Goal: Task Accomplishment & Management: Use online tool/utility

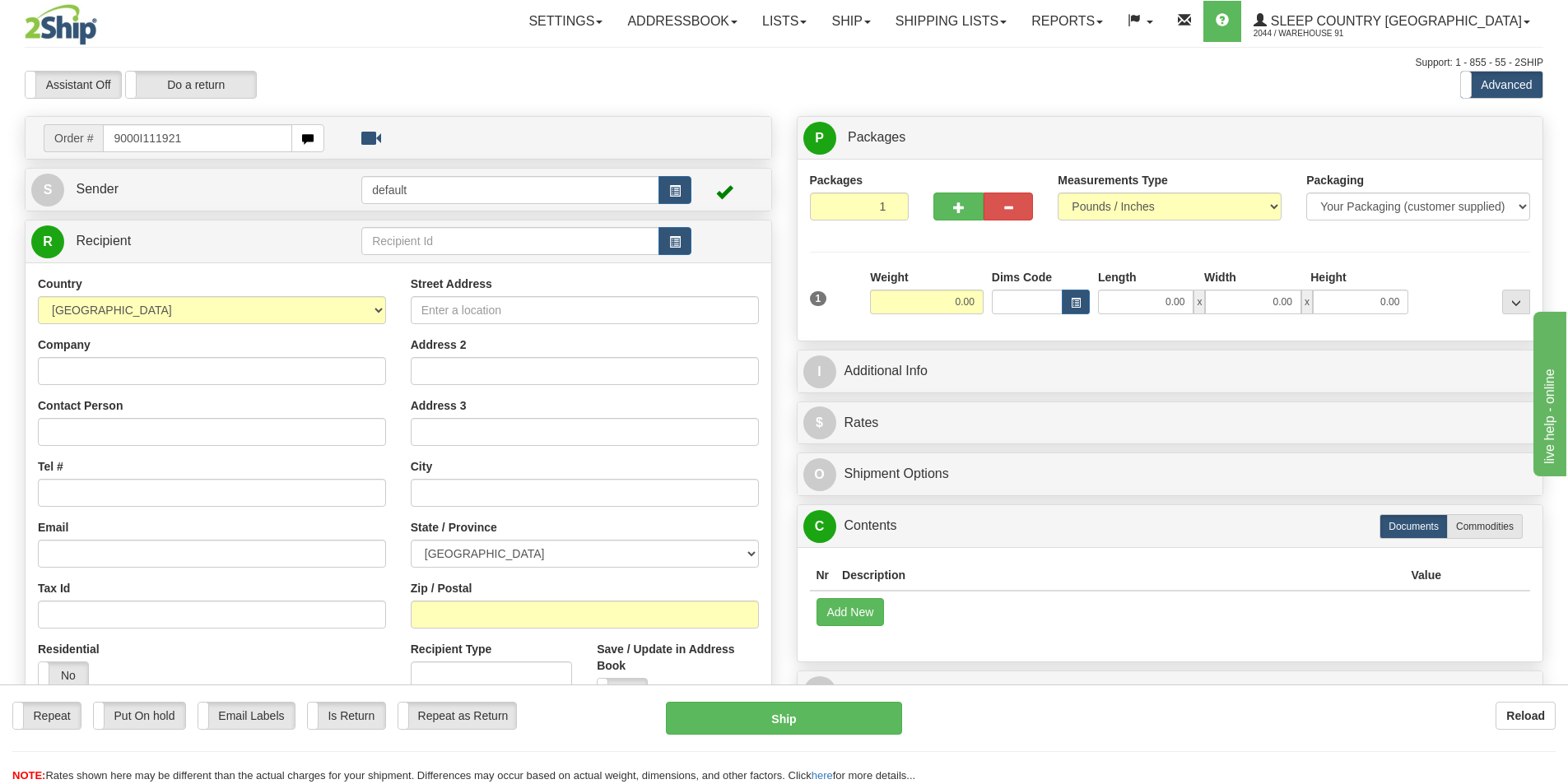
type input "9000I111921"
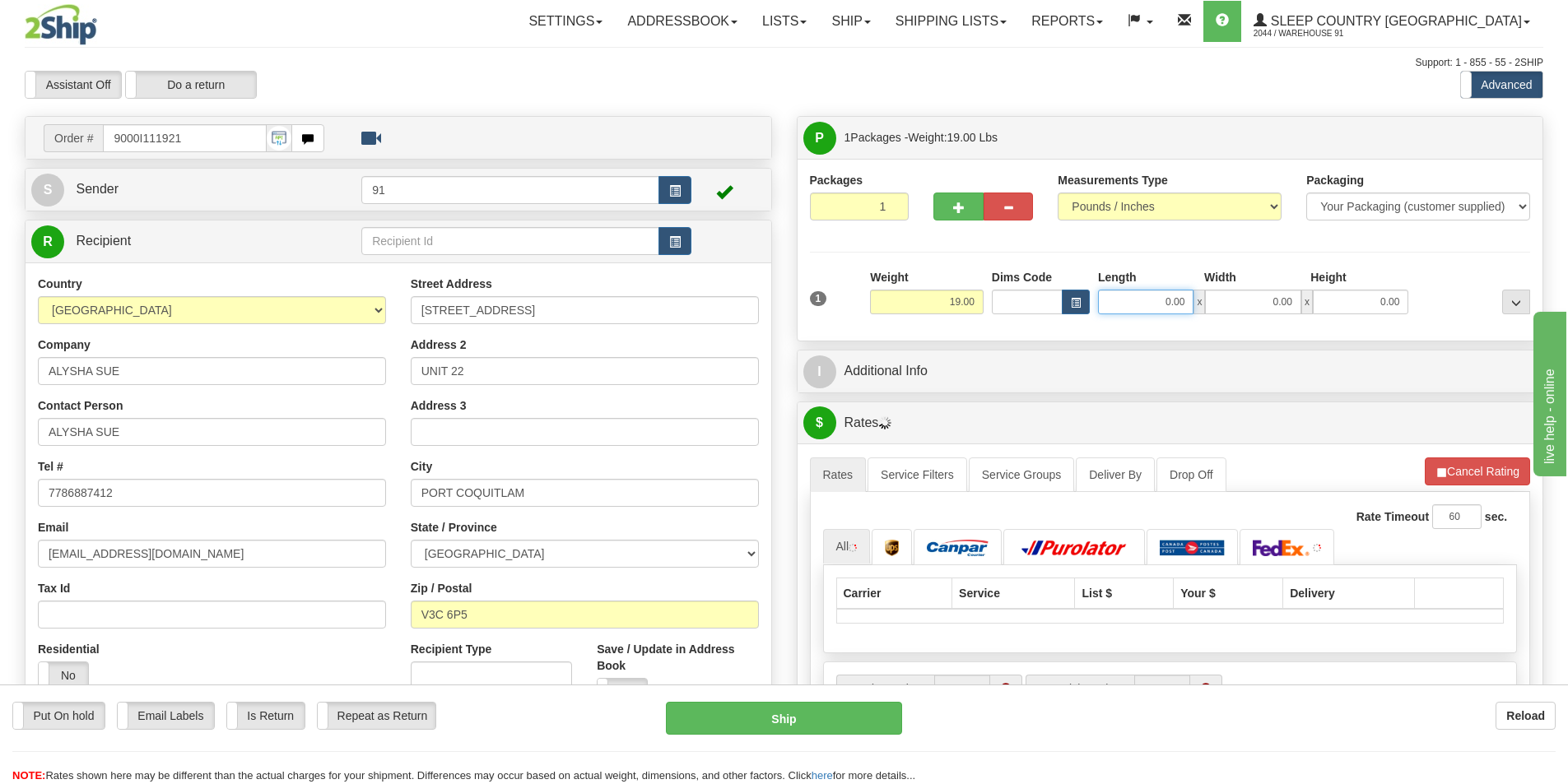
click at [1146, 305] on input "0.00" at bounding box center [1146, 302] width 96 height 25
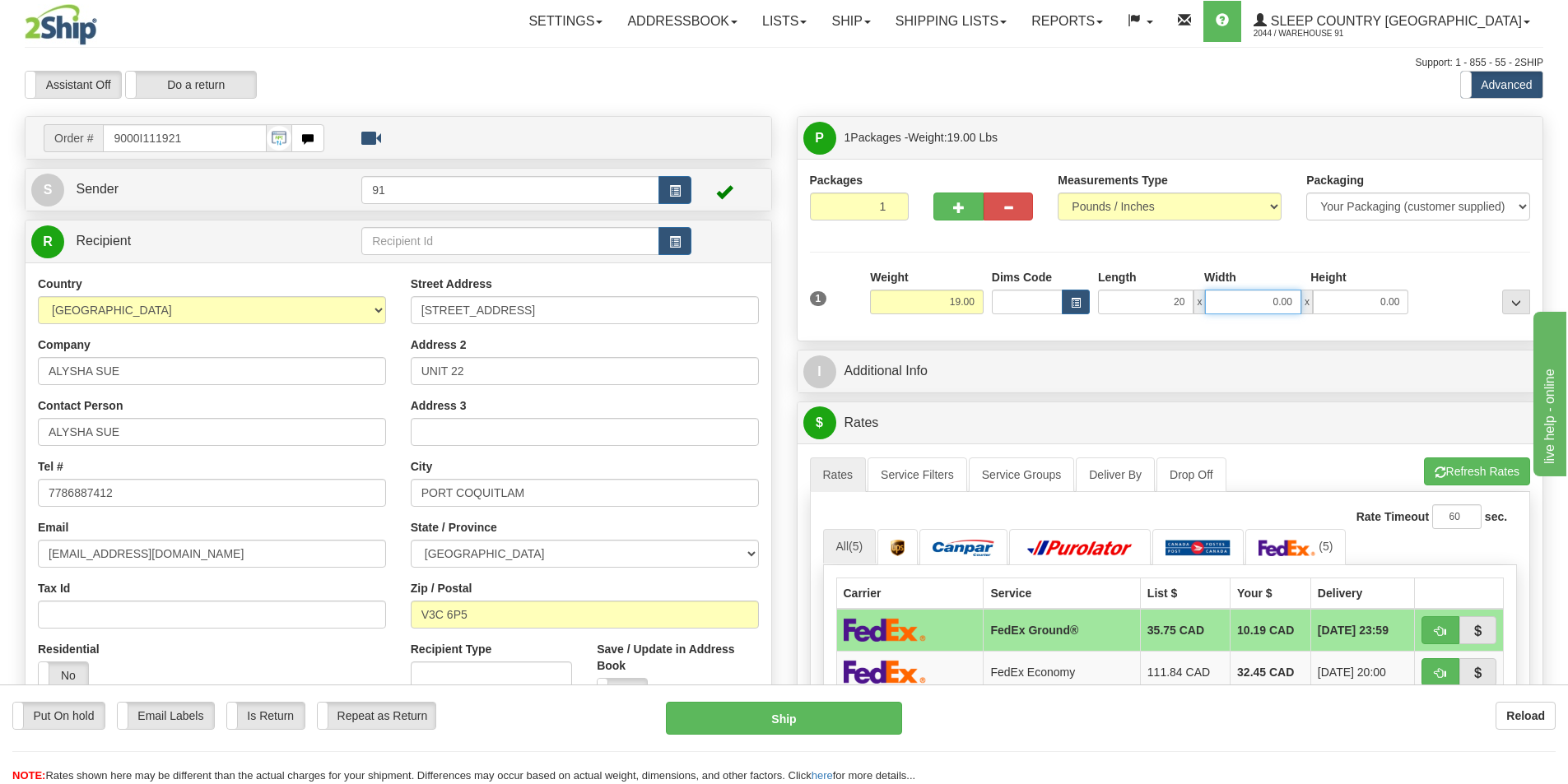
type input "20.00"
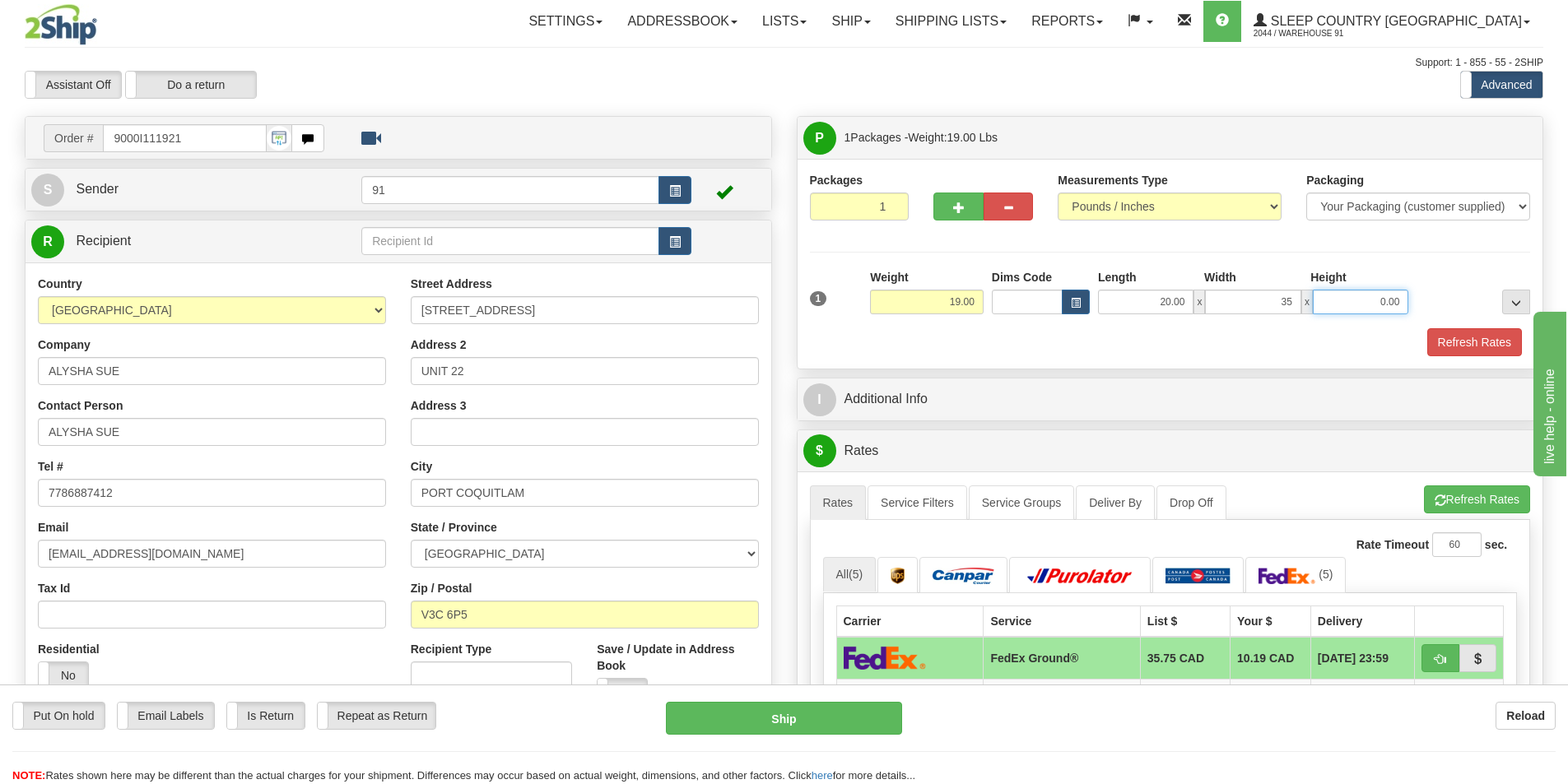
type input "35.00"
type input "13.00"
click at [1459, 335] on button "Refresh Rates" at bounding box center [1474, 342] width 95 height 28
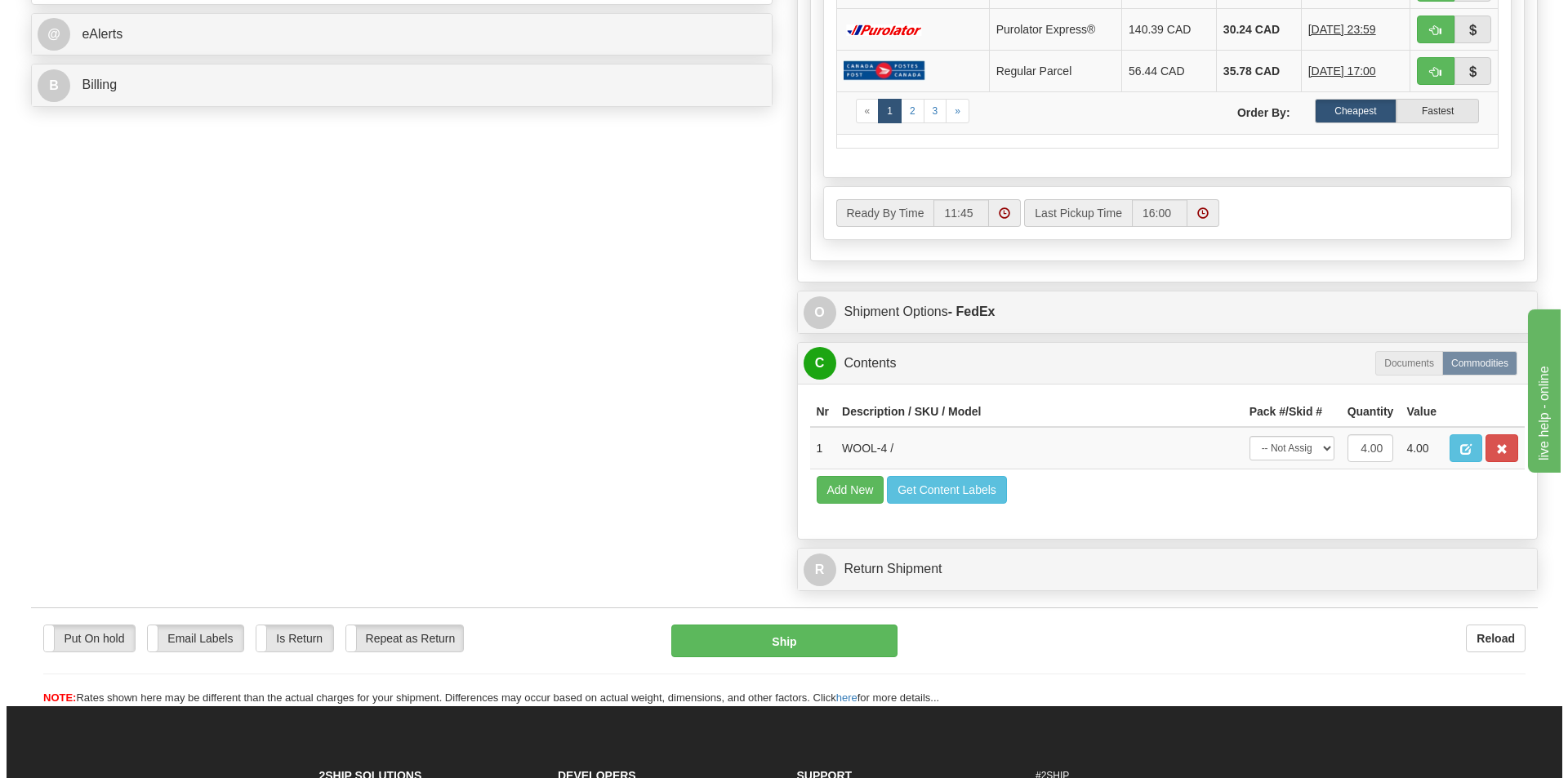
scroll to position [735, 0]
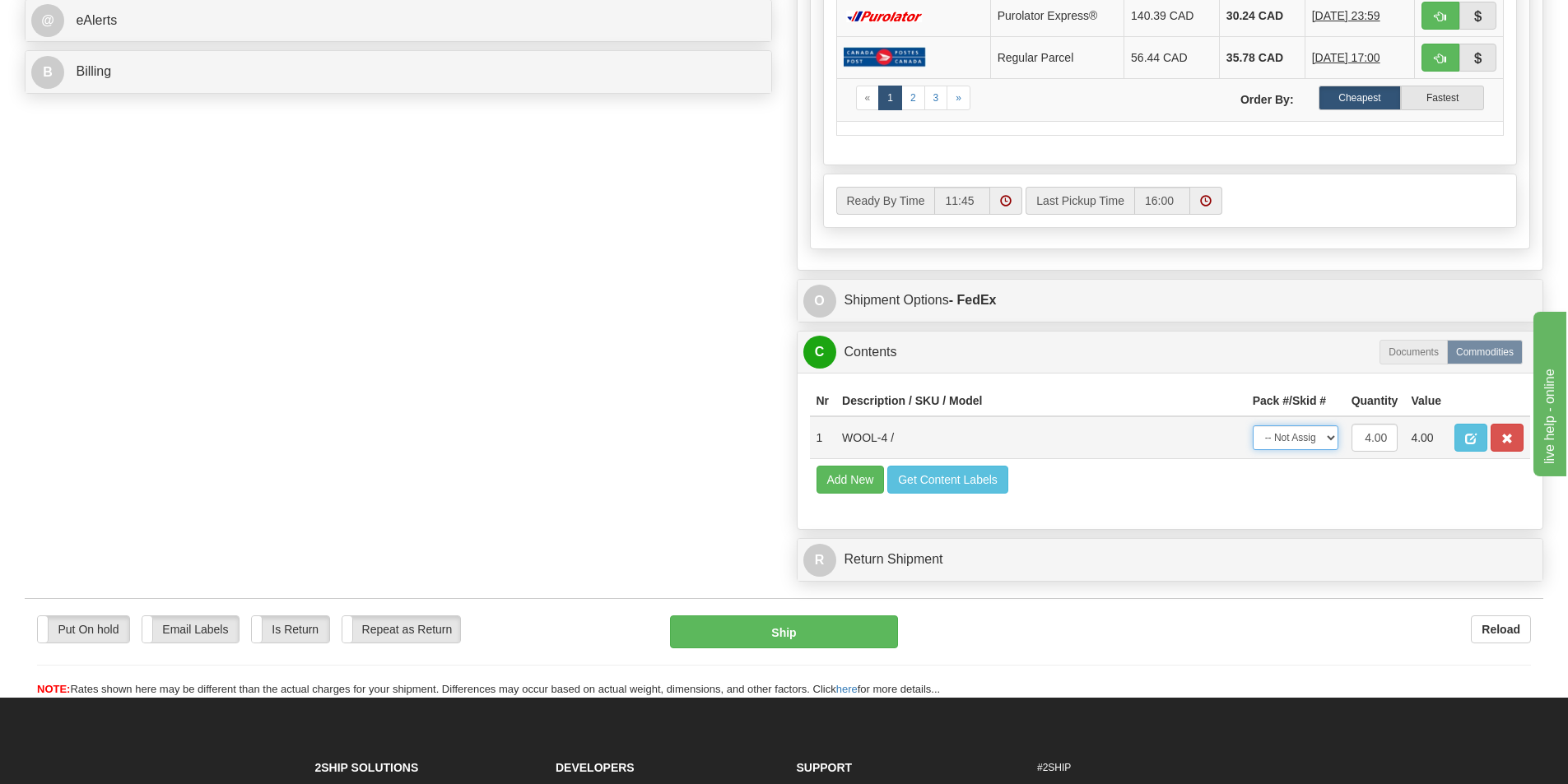
click at [1294, 439] on select "-- Not Assigned -- Package 1" at bounding box center [1296, 438] width 86 height 25
select select "0"
click at [1253, 425] on select "-- Not Assigned -- Package 1" at bounding box center [1296, 438] width 86 height 25
click at [799, 638] on button "Ship" at bounding box center [784, 631] width 228 height 33
type input "92"
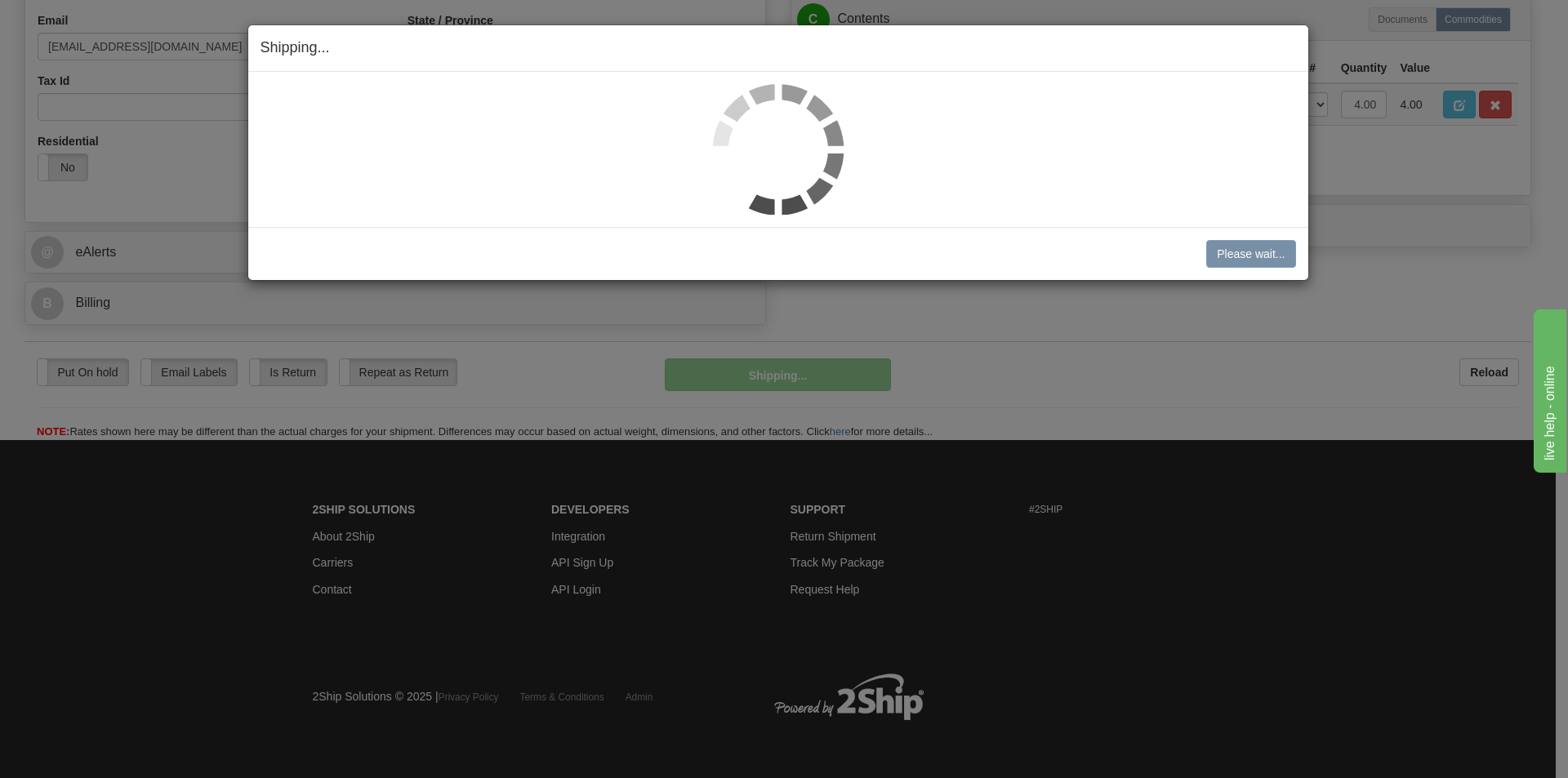
scroll to position [504, 0]
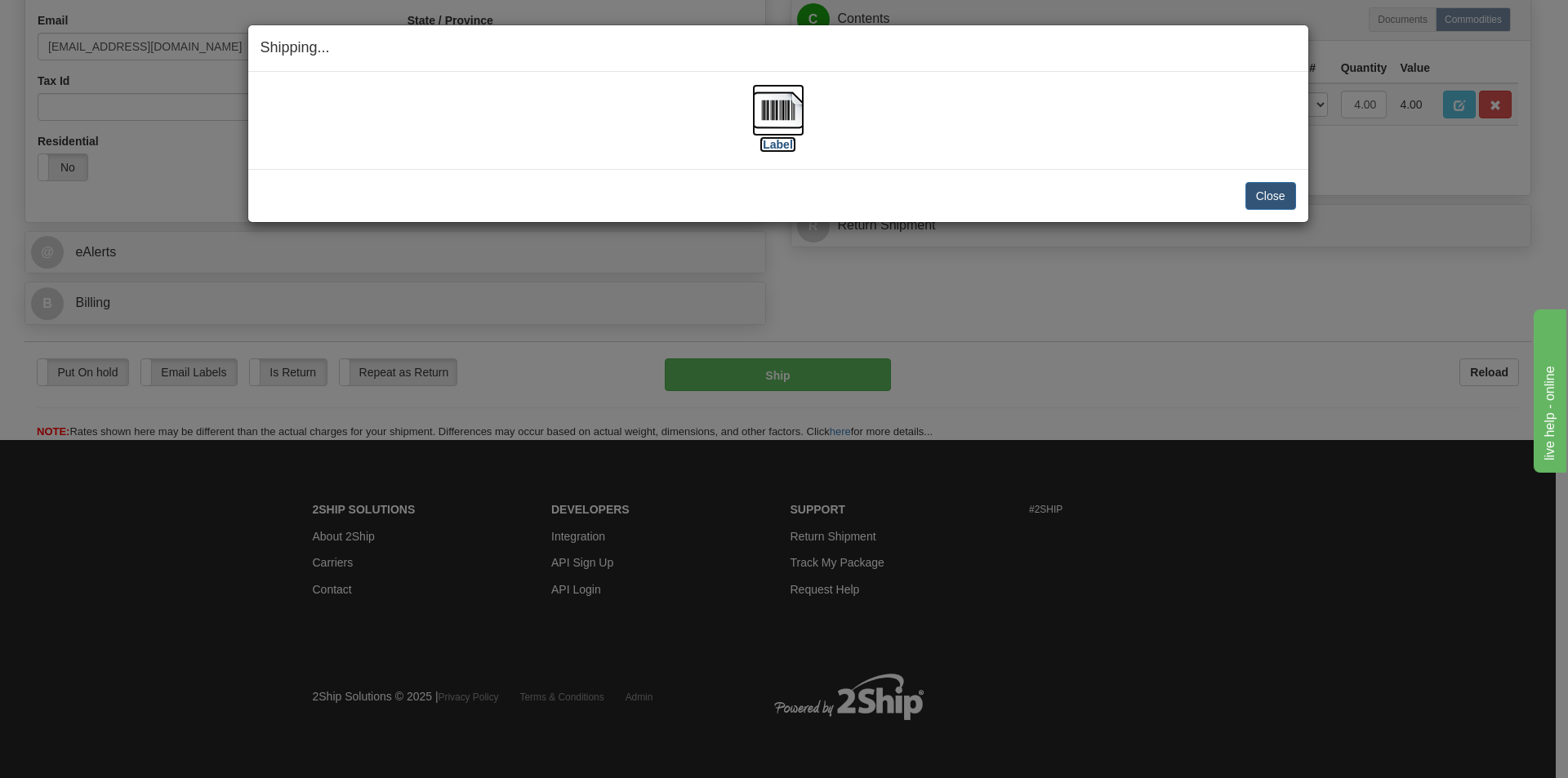
click at [787, 124] on img at bounding box center [778, 110] width 52 height 52
click at [1282, 200] on button "Close" at bounding box center [1271, 196] width 51 height 28
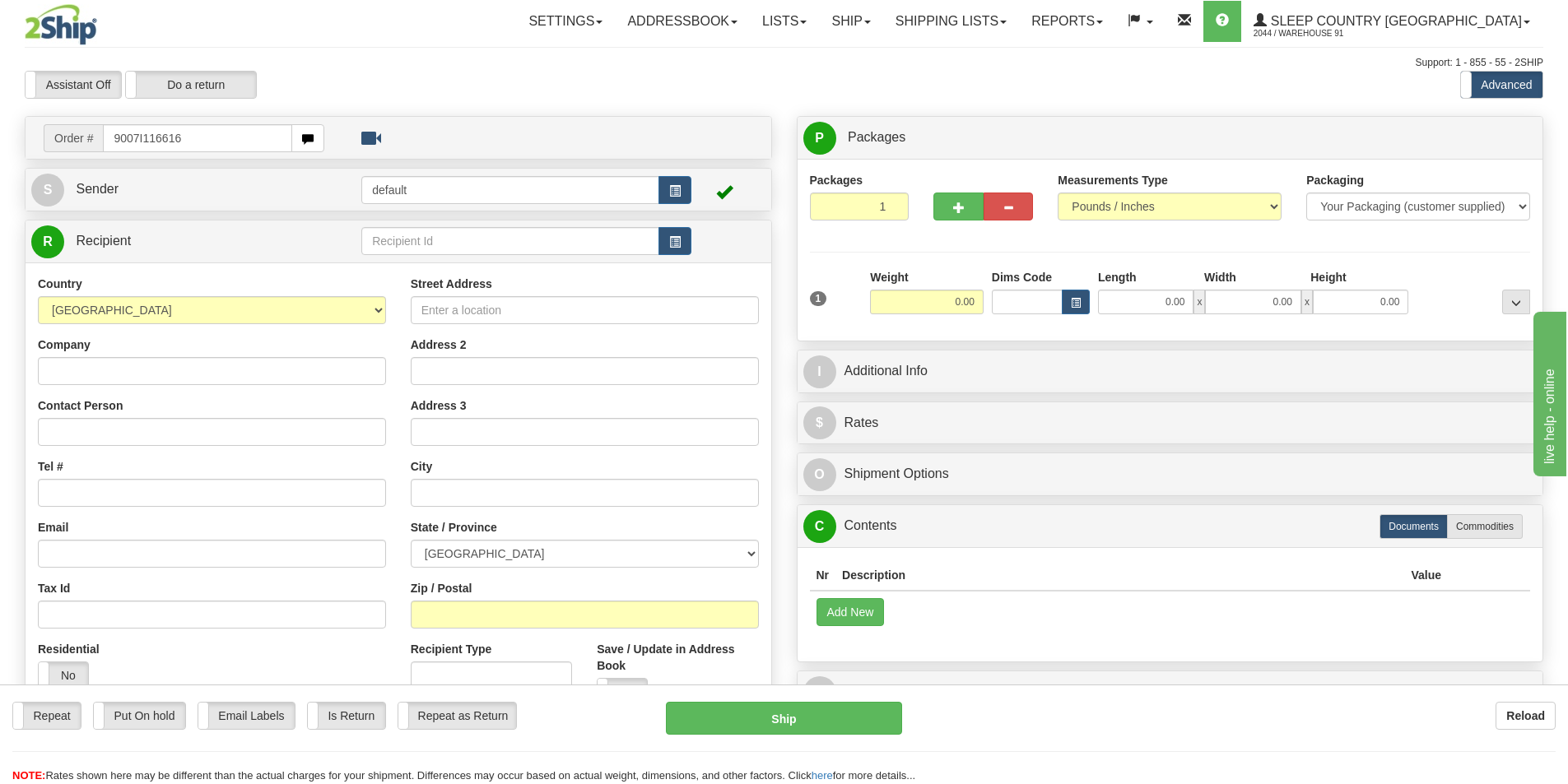
type input "9007I116616"
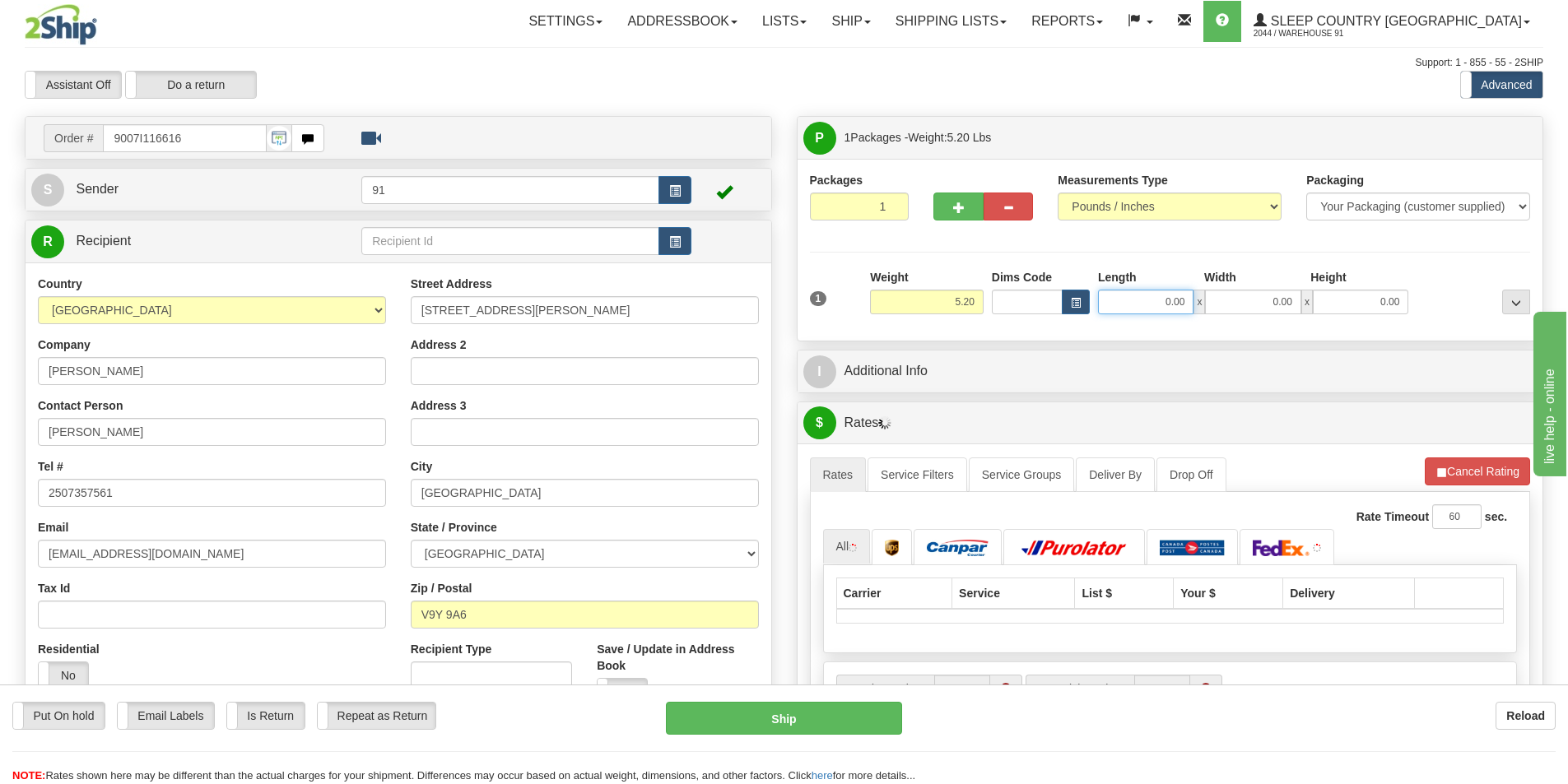
click at [1123, 297] on input "0.00" at bounding box center [1146, 302] width 96 height 25
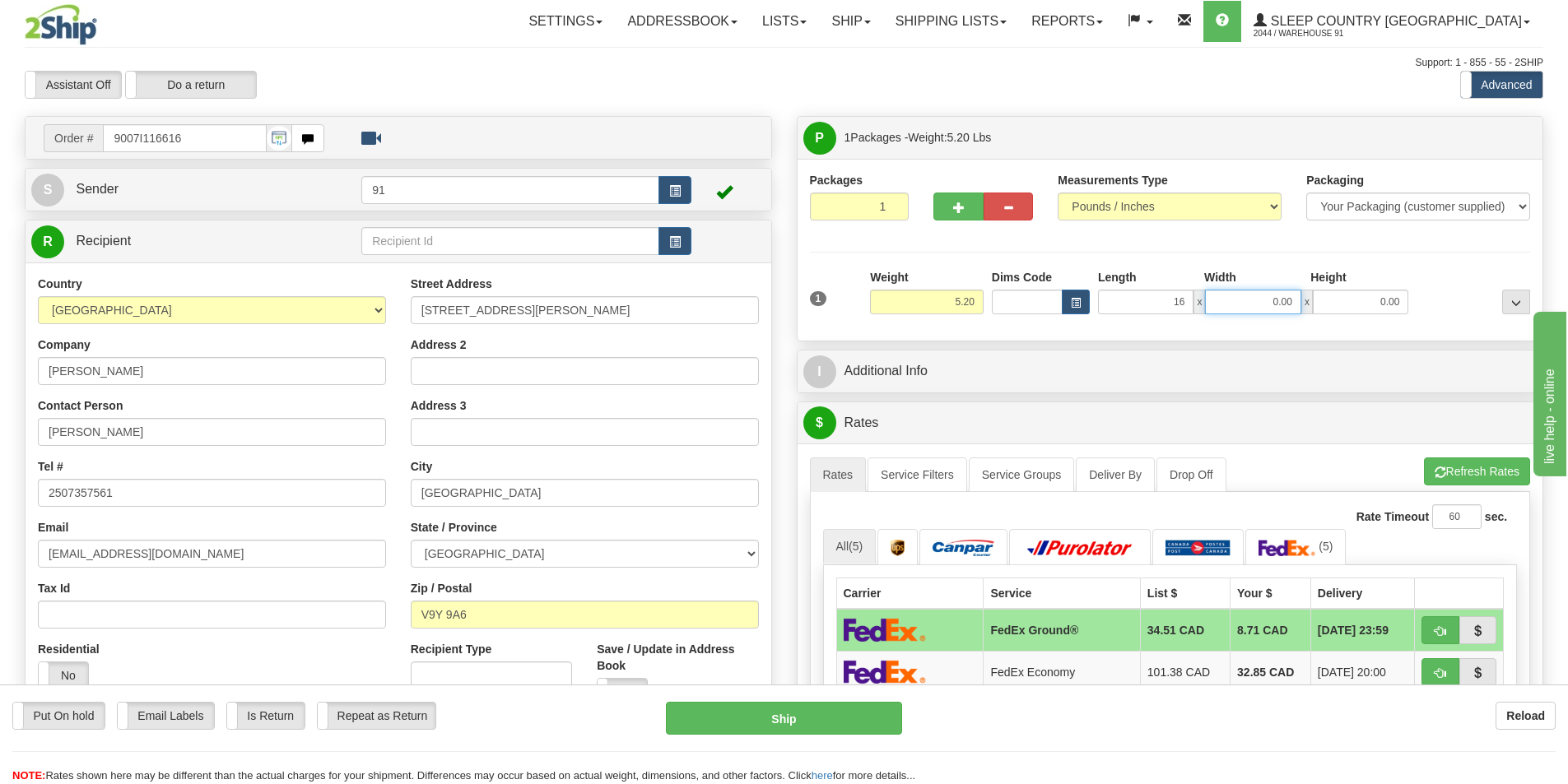
type input "16.00"
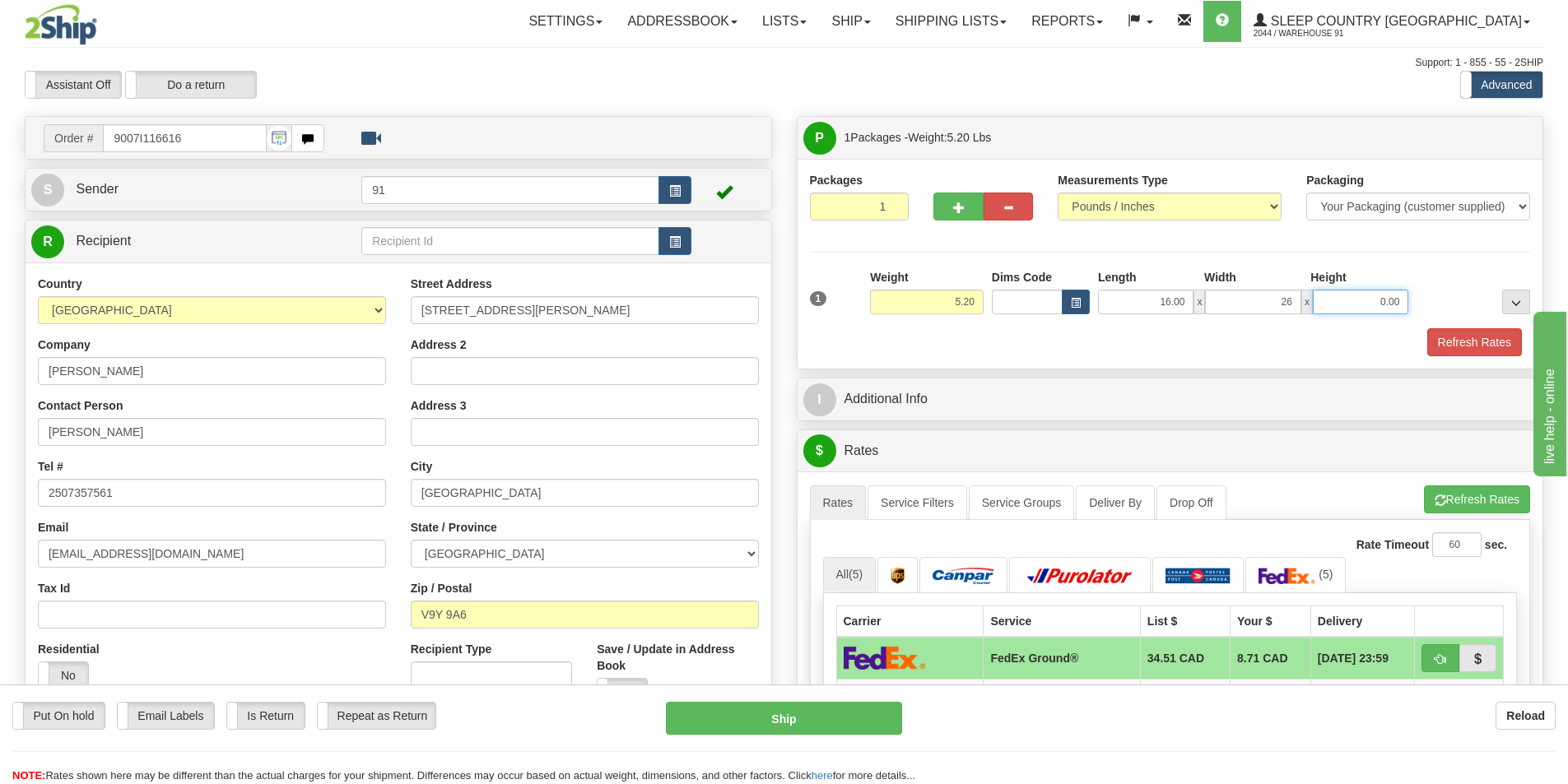
type input "26.00"
type input "12.00"
click at [1434, 340] on button "Refresh Rates" at bounding box center [1474, 342] width 95 height 28
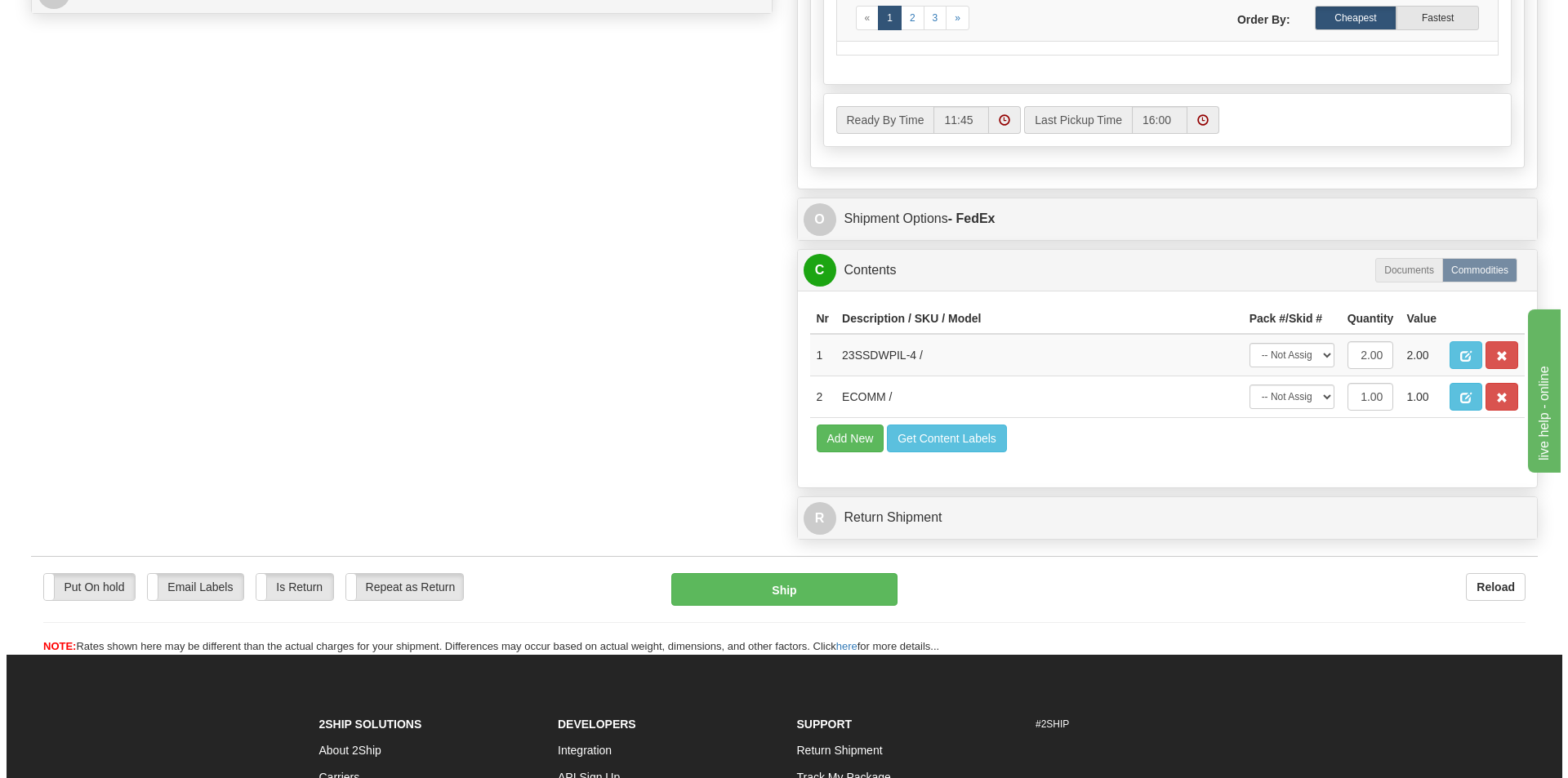
scroll to position [816, 0]
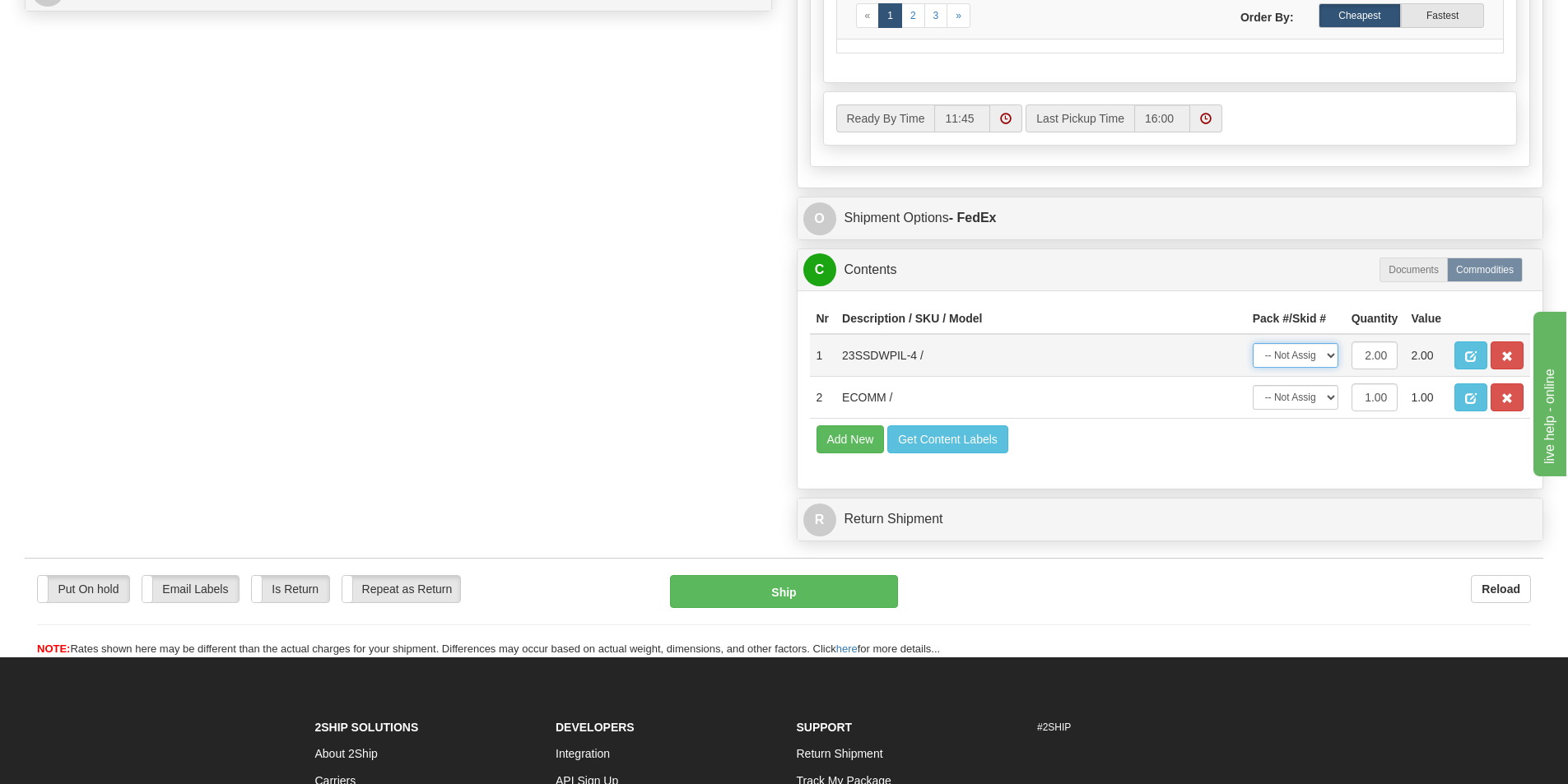
click at [1310, 352] on select "-- Not Assigned -- Package 1" at bounding box center [1296, 355] width 86 height 25
select select "0"
click at [1253, 343] on select "-- Not Assigned -- Package 1" at bounding box center [1296, 355] width 86 height 25
click at [1303, 397] on select "-- Not Assigned -- Package 1" at bounding box center [1296, 397] width 86 height 25
select select "0"
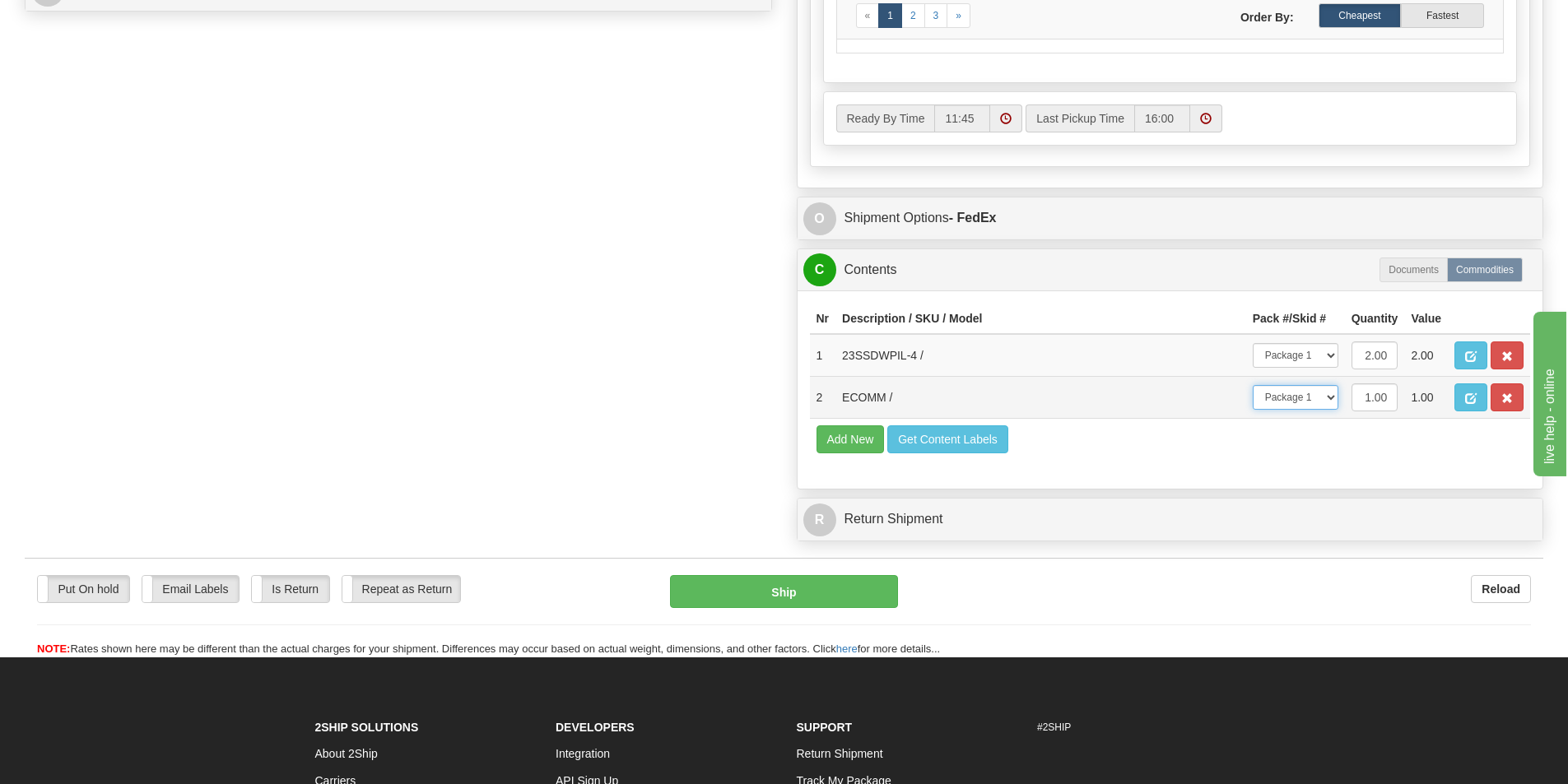
click at [1253, 385] on select "-- Not Assigned -- Package 1" at bounding box center [1296, 397] width 86 height 25
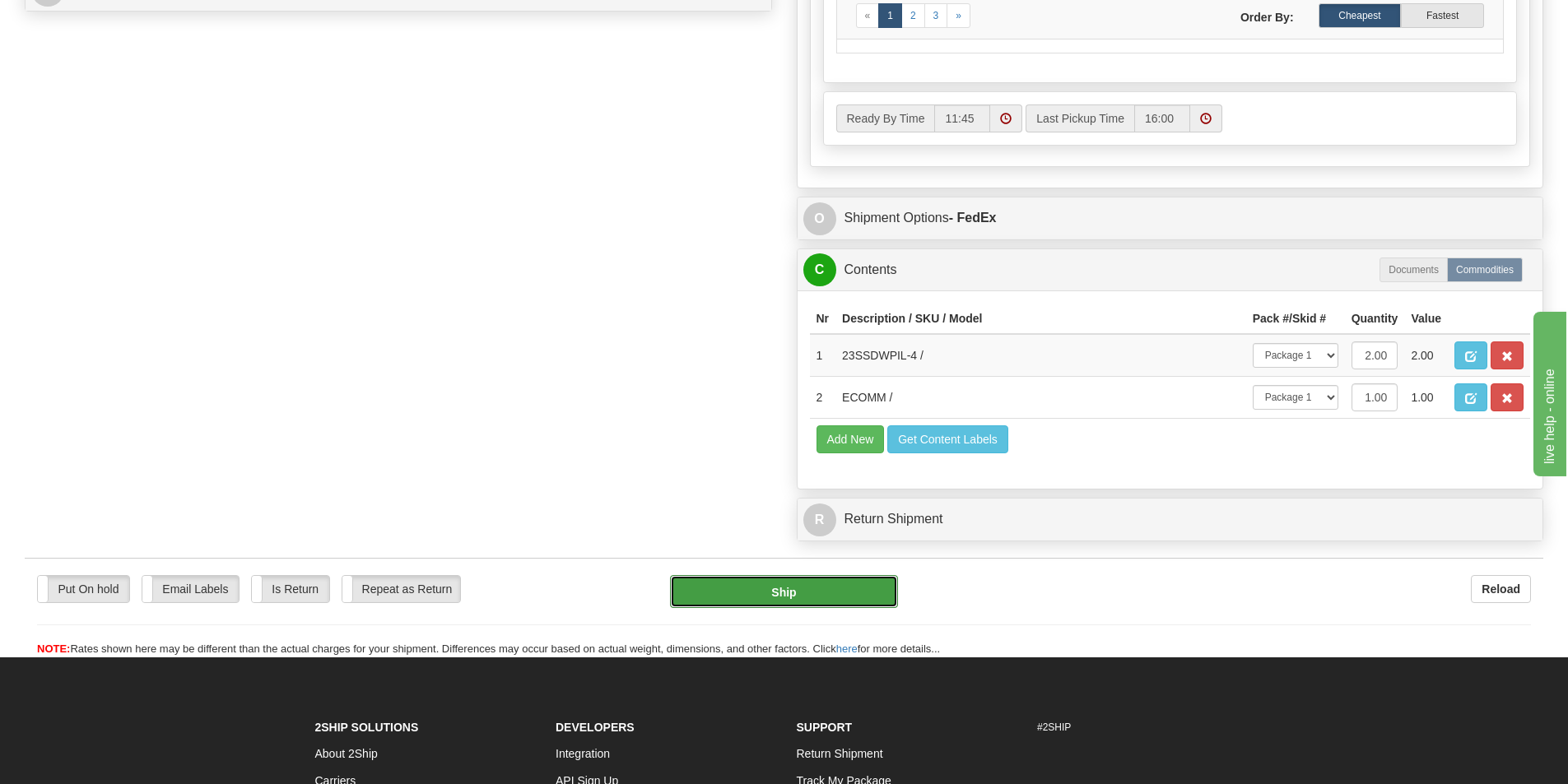
click at [779, 602] on button "Ship" at bounding box center [784, 592] width 228 height 33
type input "92"
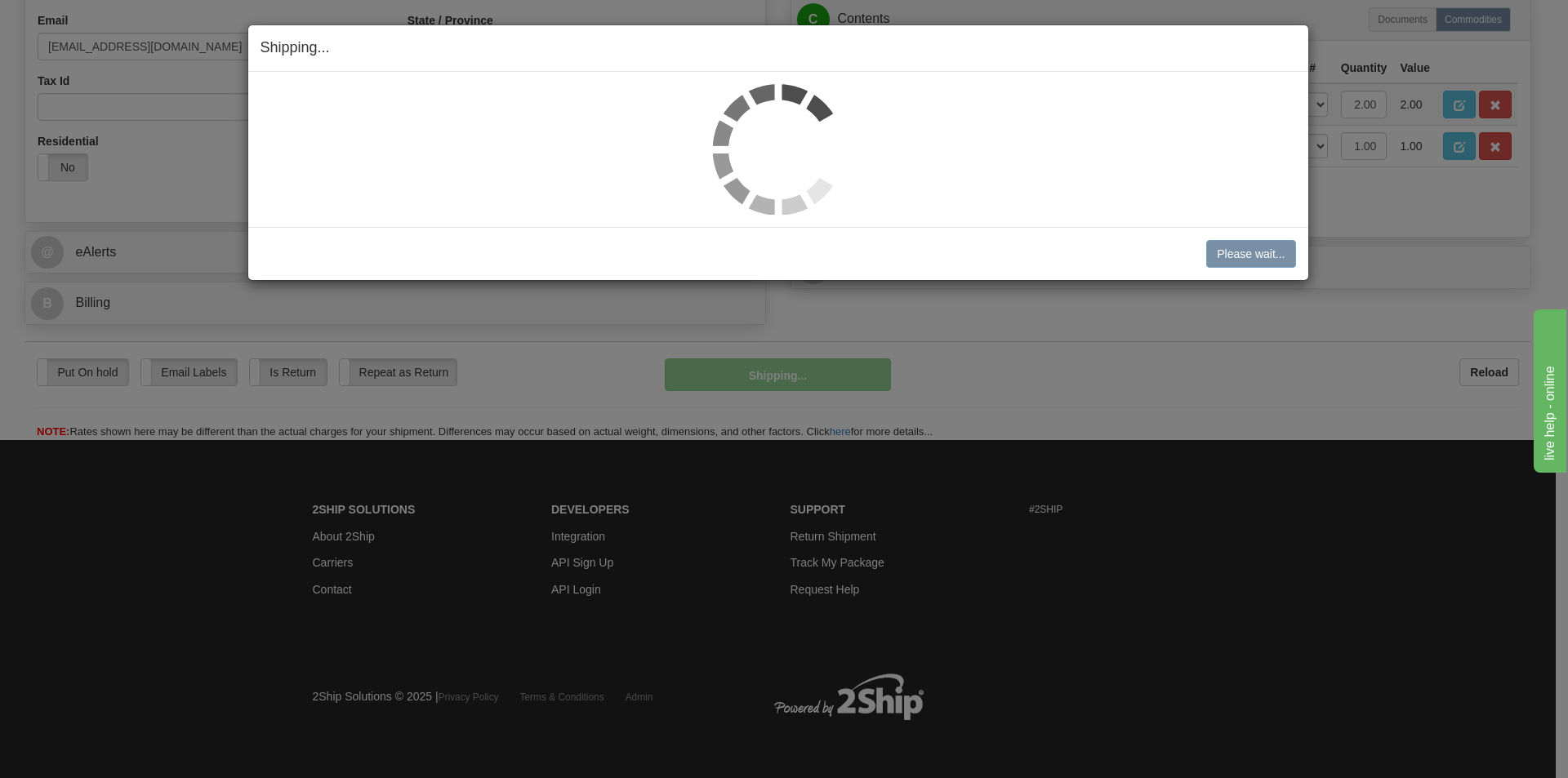
scroll to position [504, 0]
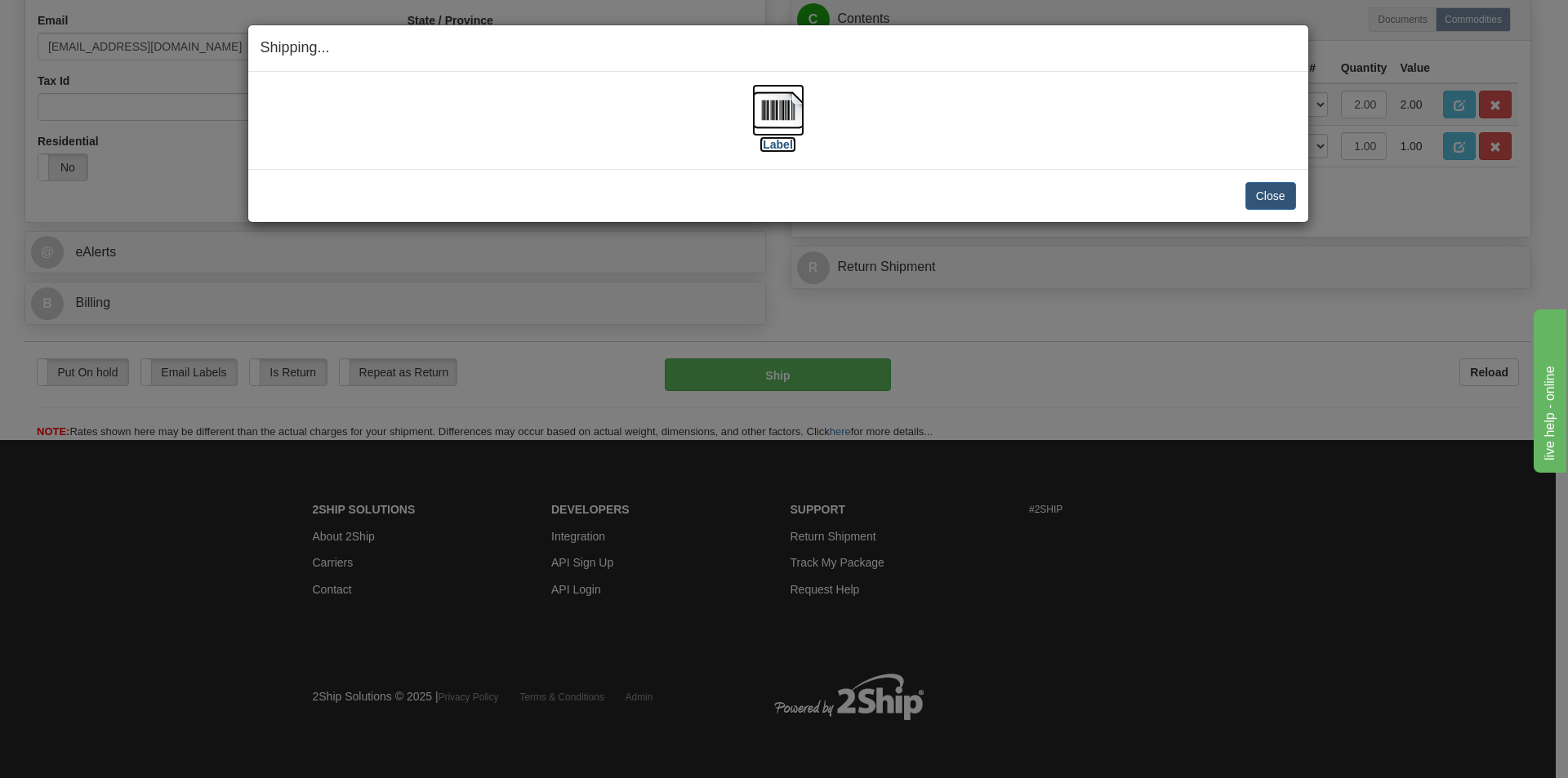
click at [786, 119] on img at bounding box center [778, 110] width 52 height 52
click at [1267, 185] on button "Close" at bounding box center [1271, 196] width 51 height 28
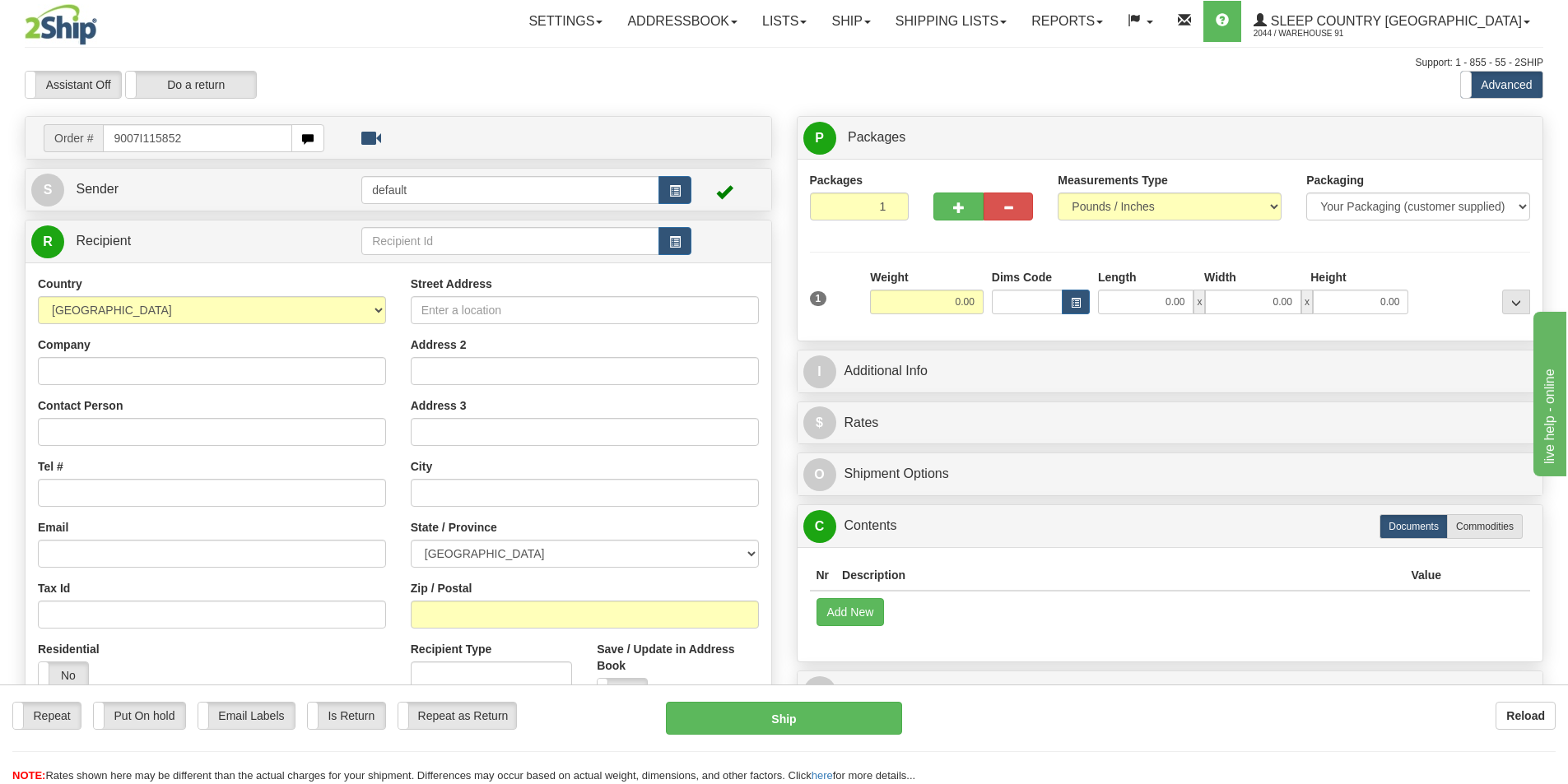
type input "9007I115852"
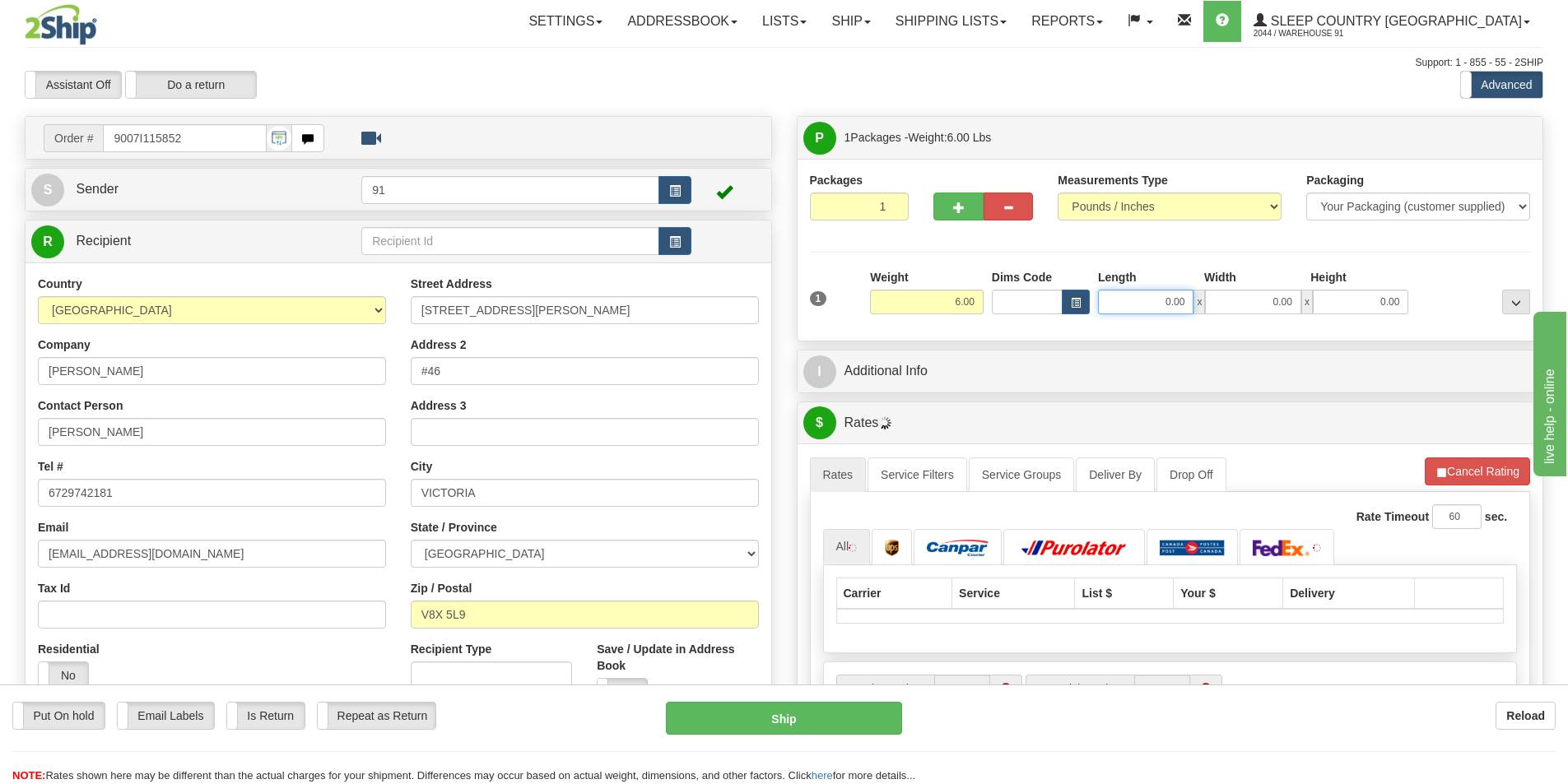
click at [1130, 301] on input "0.00" at bounding box center [1146, 302] width 96 height 25
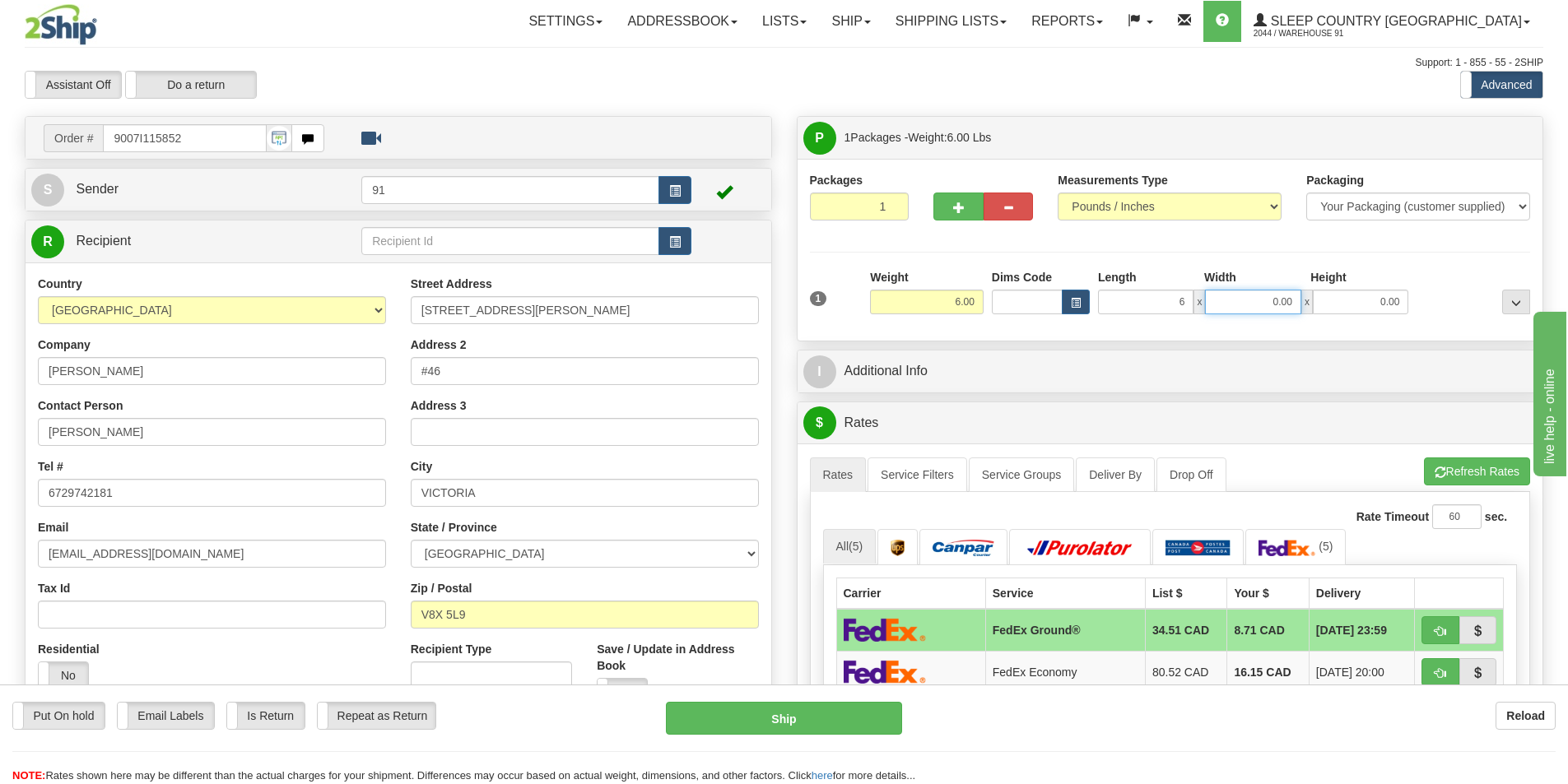
type input "6.00"
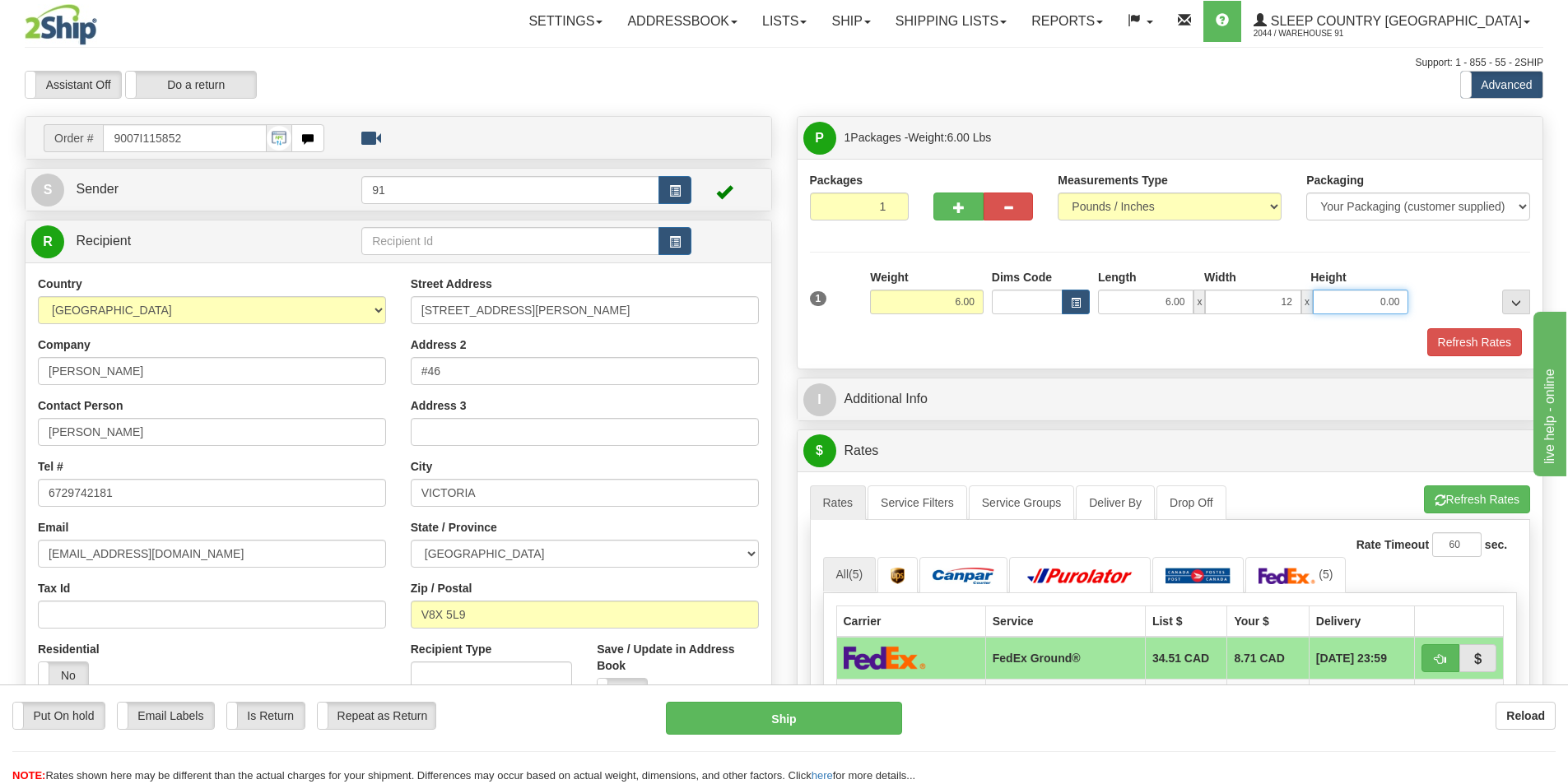
type input "12.00"
type input "16.00"
click at [1473, 341] on button "Refresh Rates" at bounding box center [1474, 342] width 95 height 28
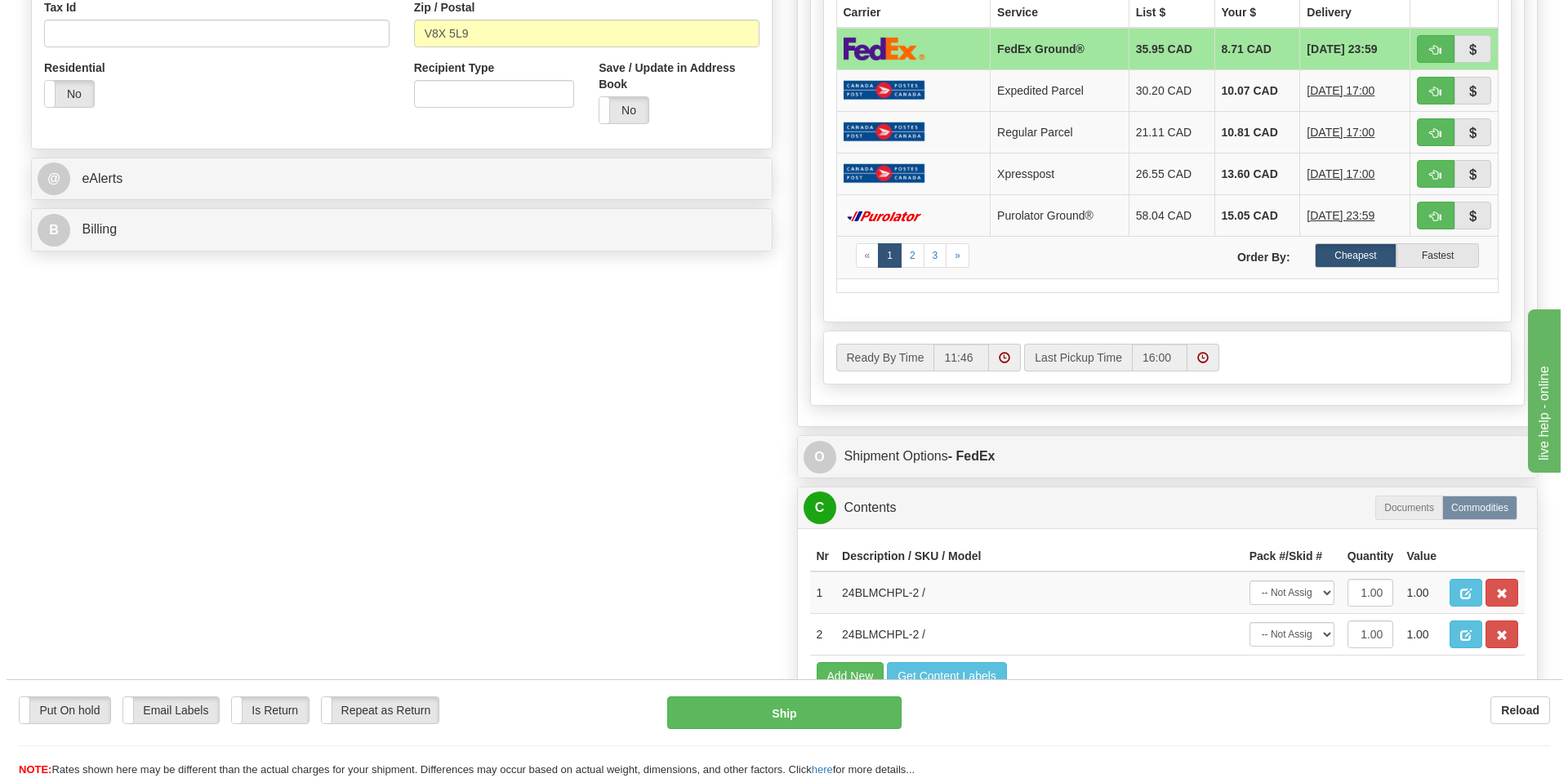
scroll to position [653, 0]
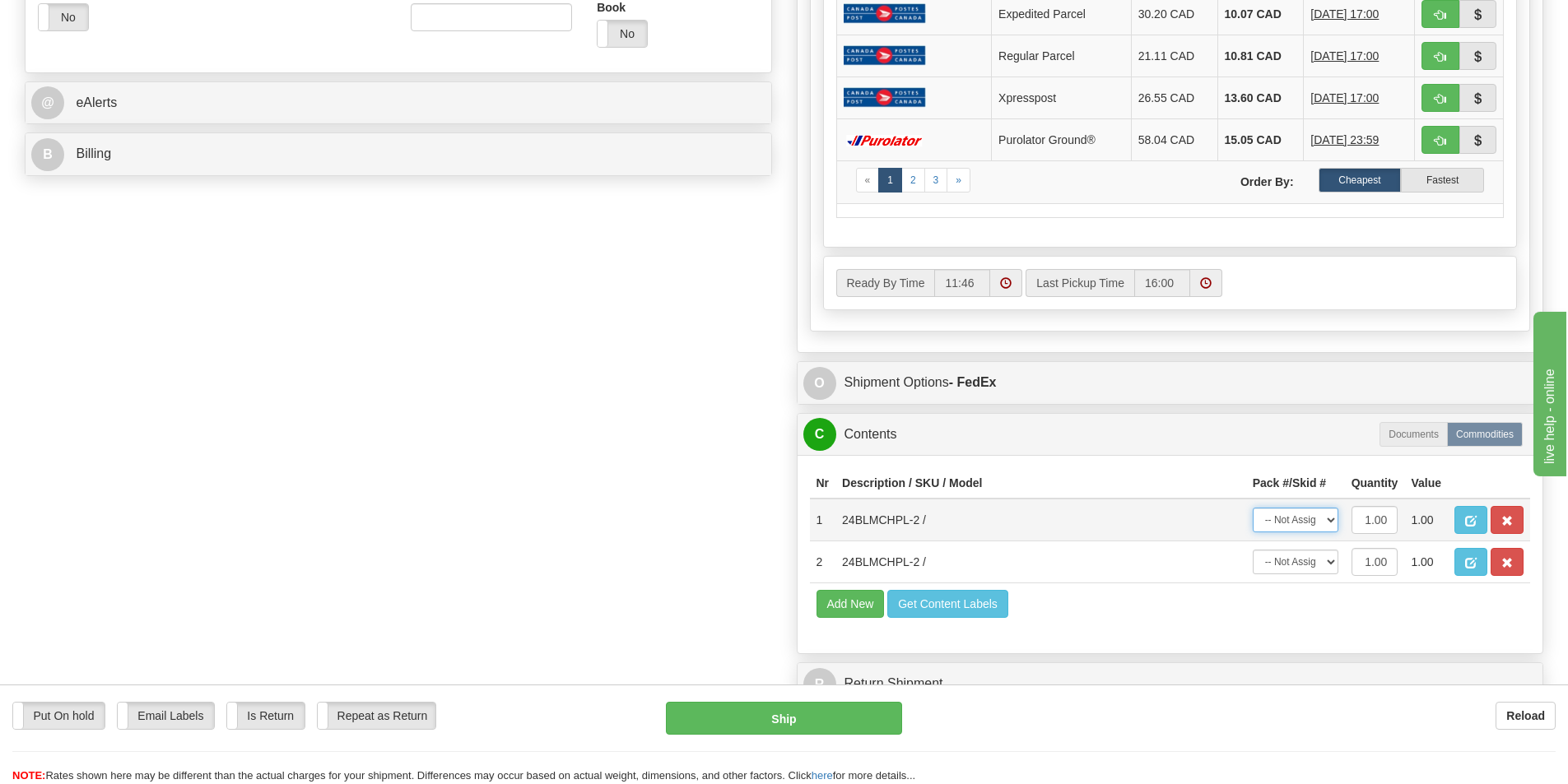
click at [1311, 517] on select "-- Not Assigned -- Package 1" at bounding box center [1296, 520] width 86 height 25
select select "0"
click at [1253, 508] on select "-- Not Assigned -- Package 1" at bounding box center [1296, 520] width 86 height 25
click at [1304, 563] on select "-- Not Assigned -- Package 1" at bounding box center [1296, 562] width 86 height 25
select select "0"
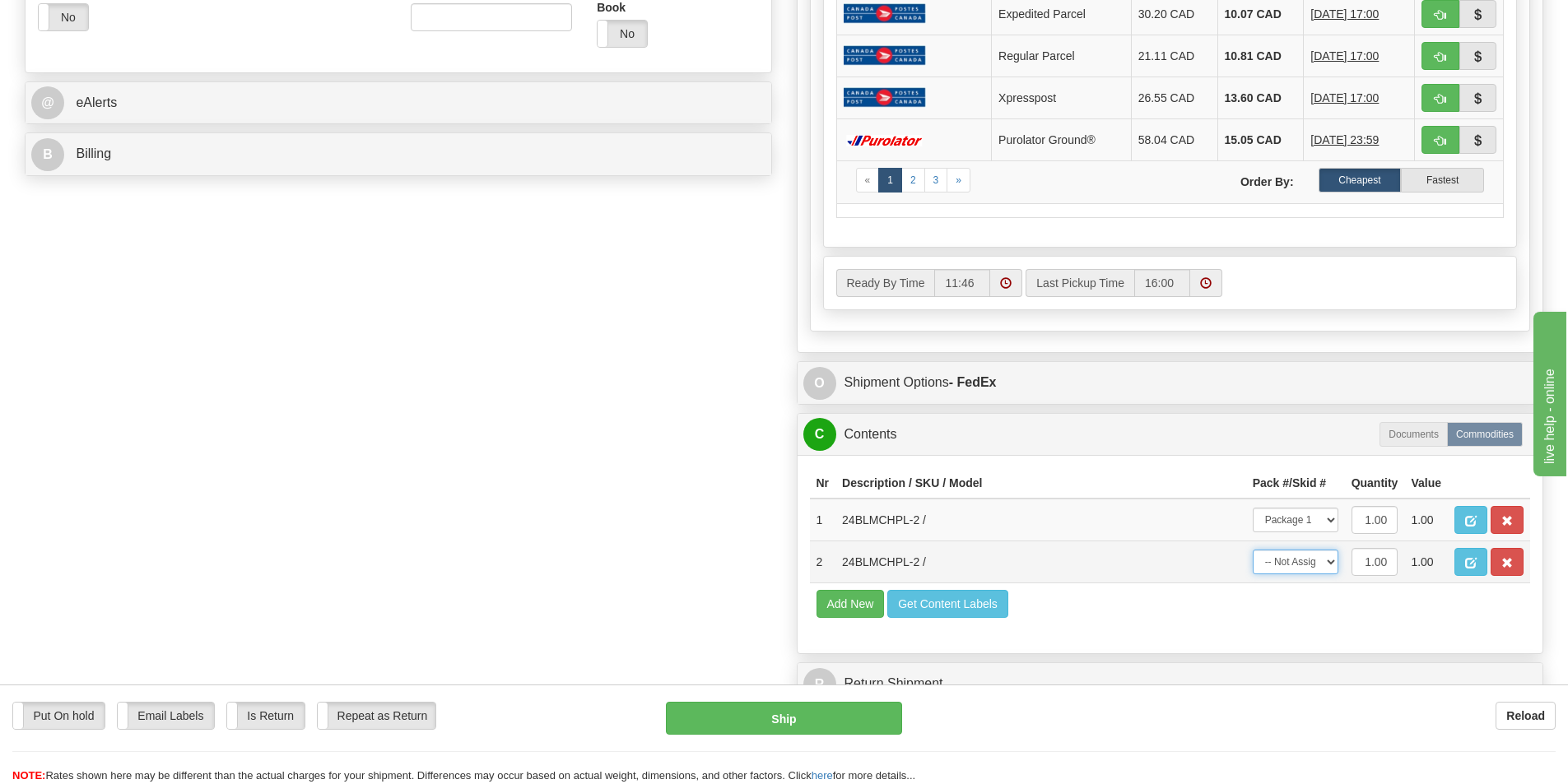
click at [1253, 550] on select "-- Not Assigned -- Package 1" at bounding box center [1296, 562] width 86 height 25
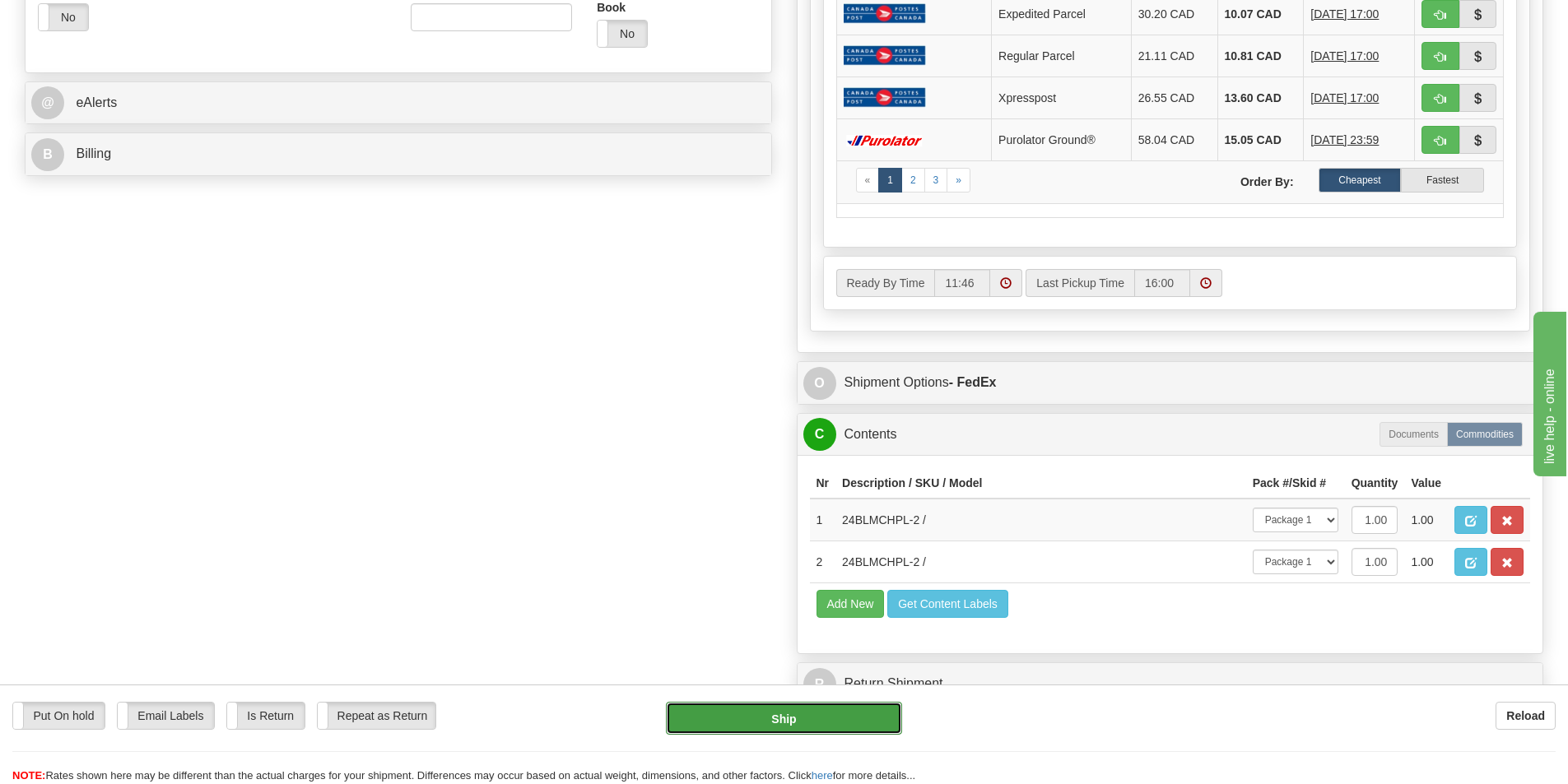
click at [837, 719] on button "Ship" at bounding box center [784, 718] width 236 height 33
type input "92"
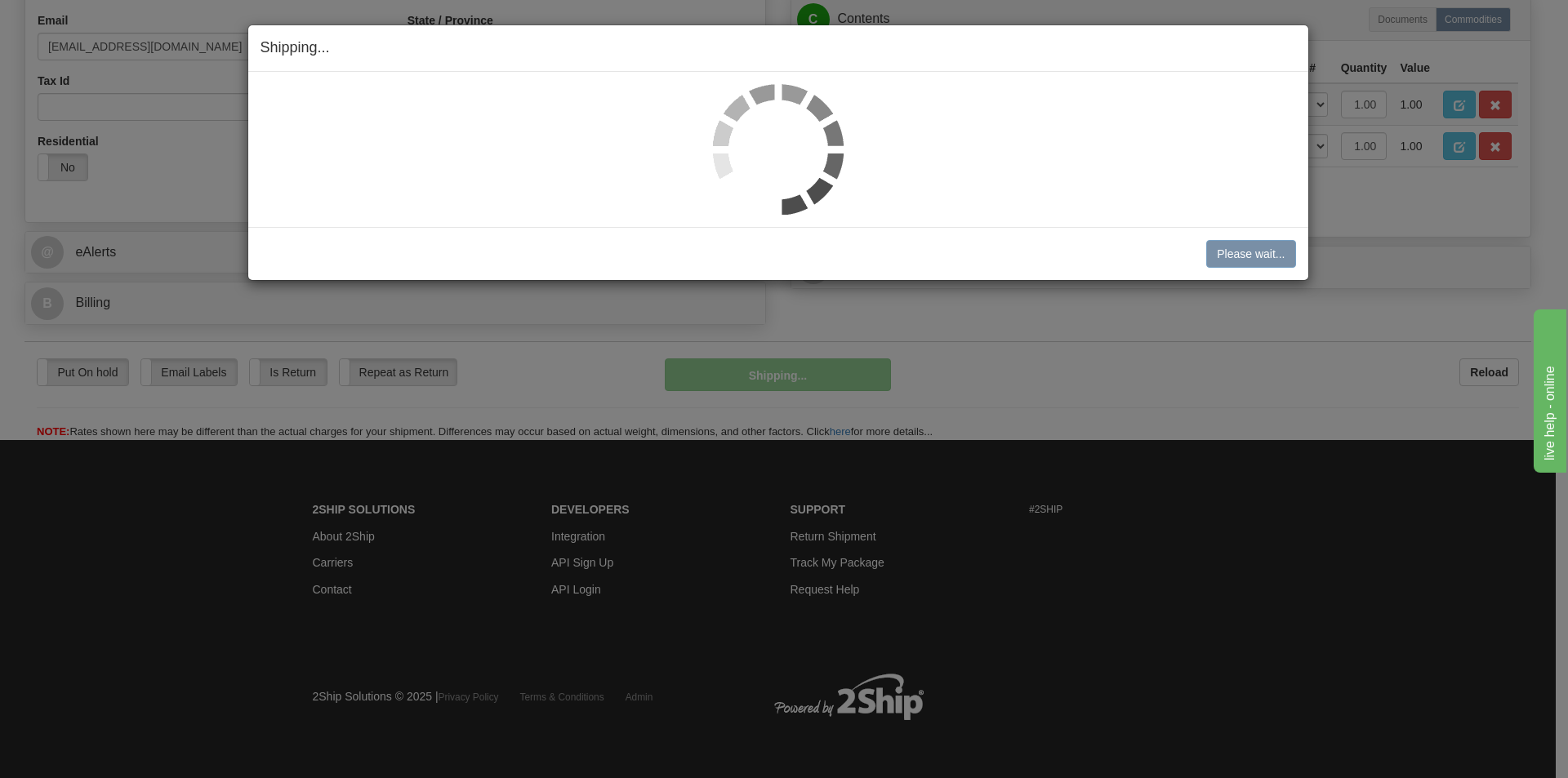
scroll to position [504, 0]
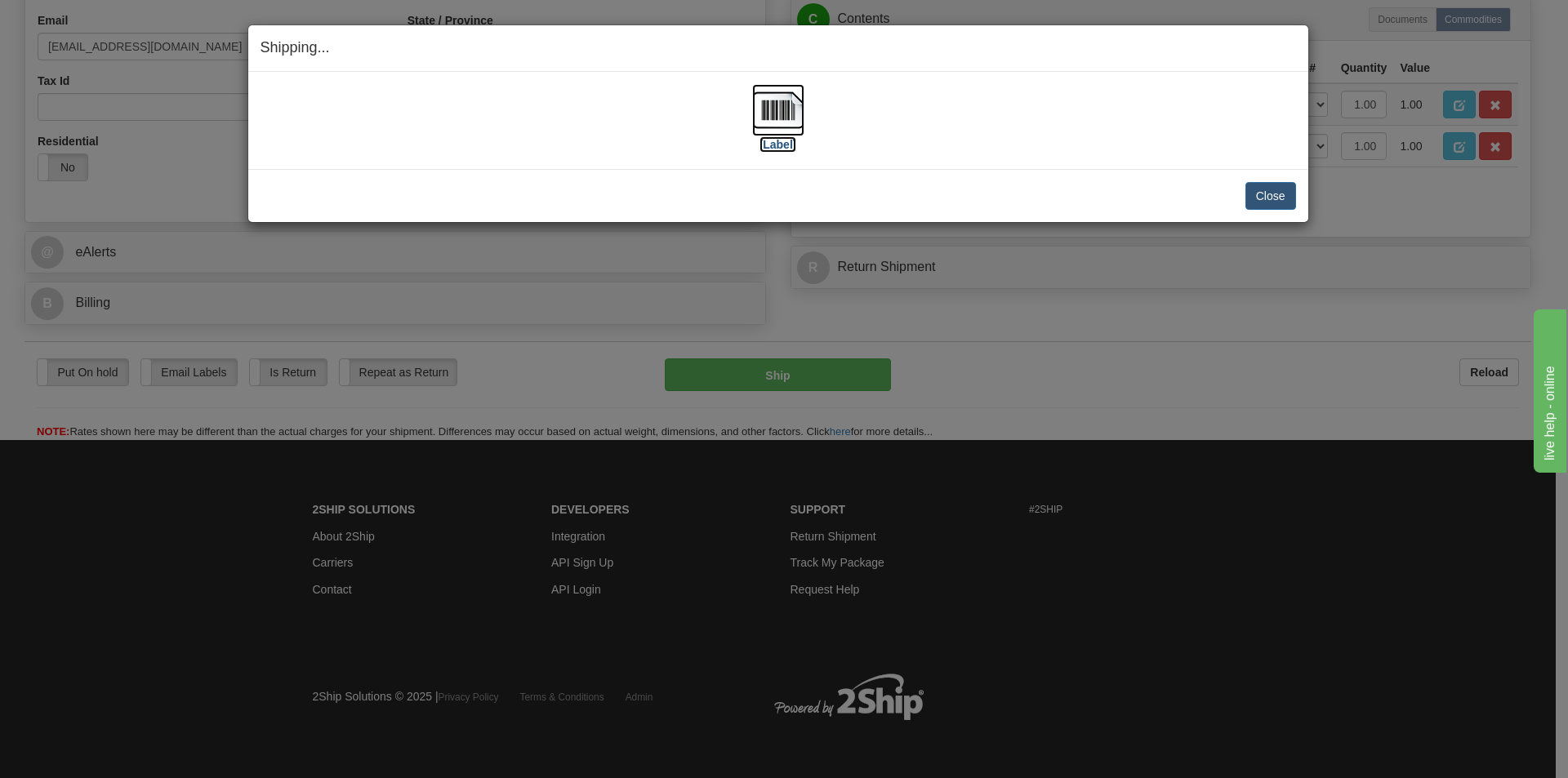
click at [782, 129] on img at bounding box center [778, 110] width 52 height 52
click at [1259, 309] on div "Shipping... Your SHIPMENT will EXPIRE in [Label] IMPORTANT NOTICE Embassy / Con…" at bounding box center [784, 389] width 1568 height 778
click at [1269, 192] on button "Close" at bounding box center [1271, 196] width 51 height 28
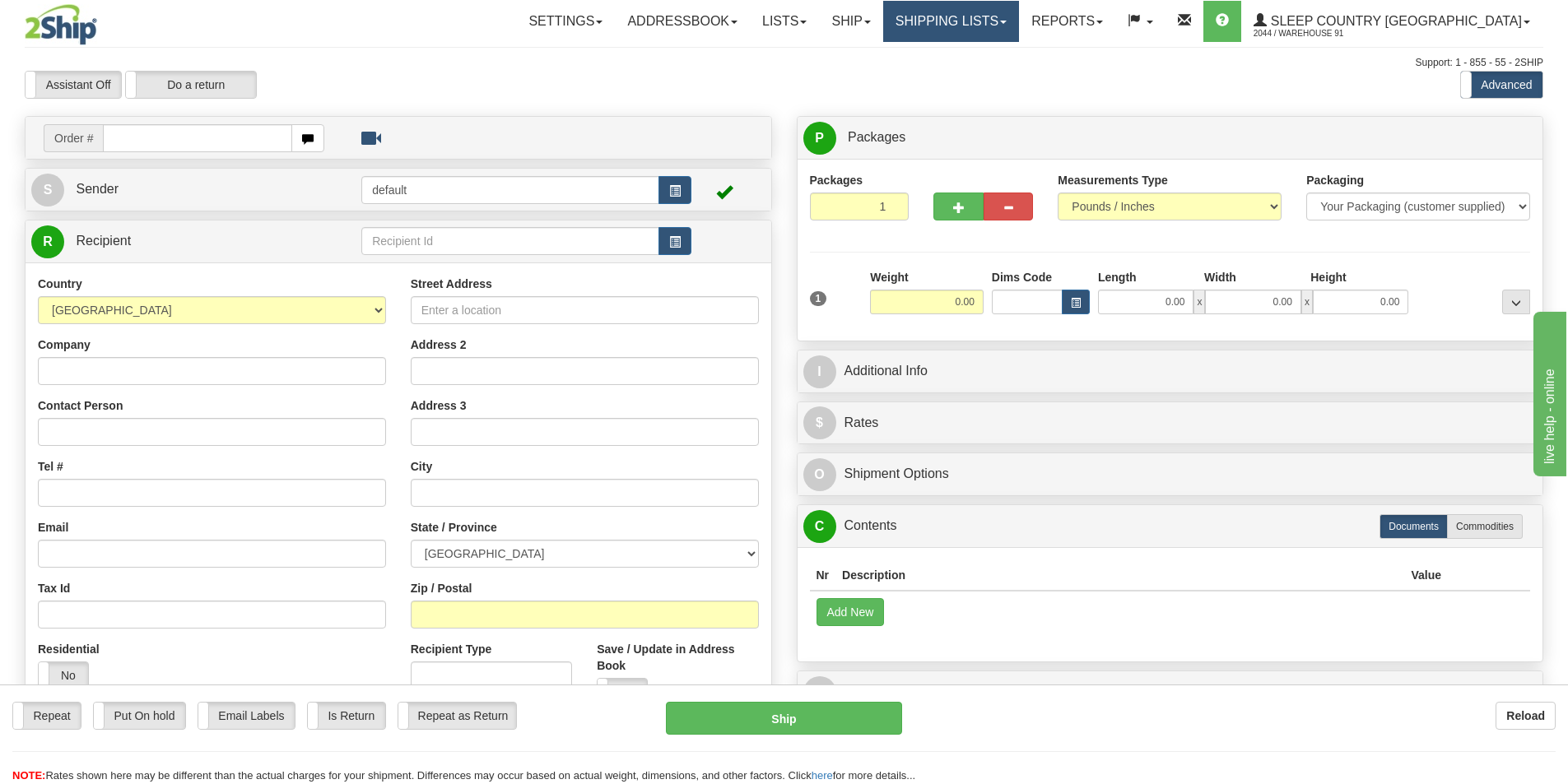
click at [1019, 28] on link "Shipping lists" at bounding box center [951, 21] width 136 height 41
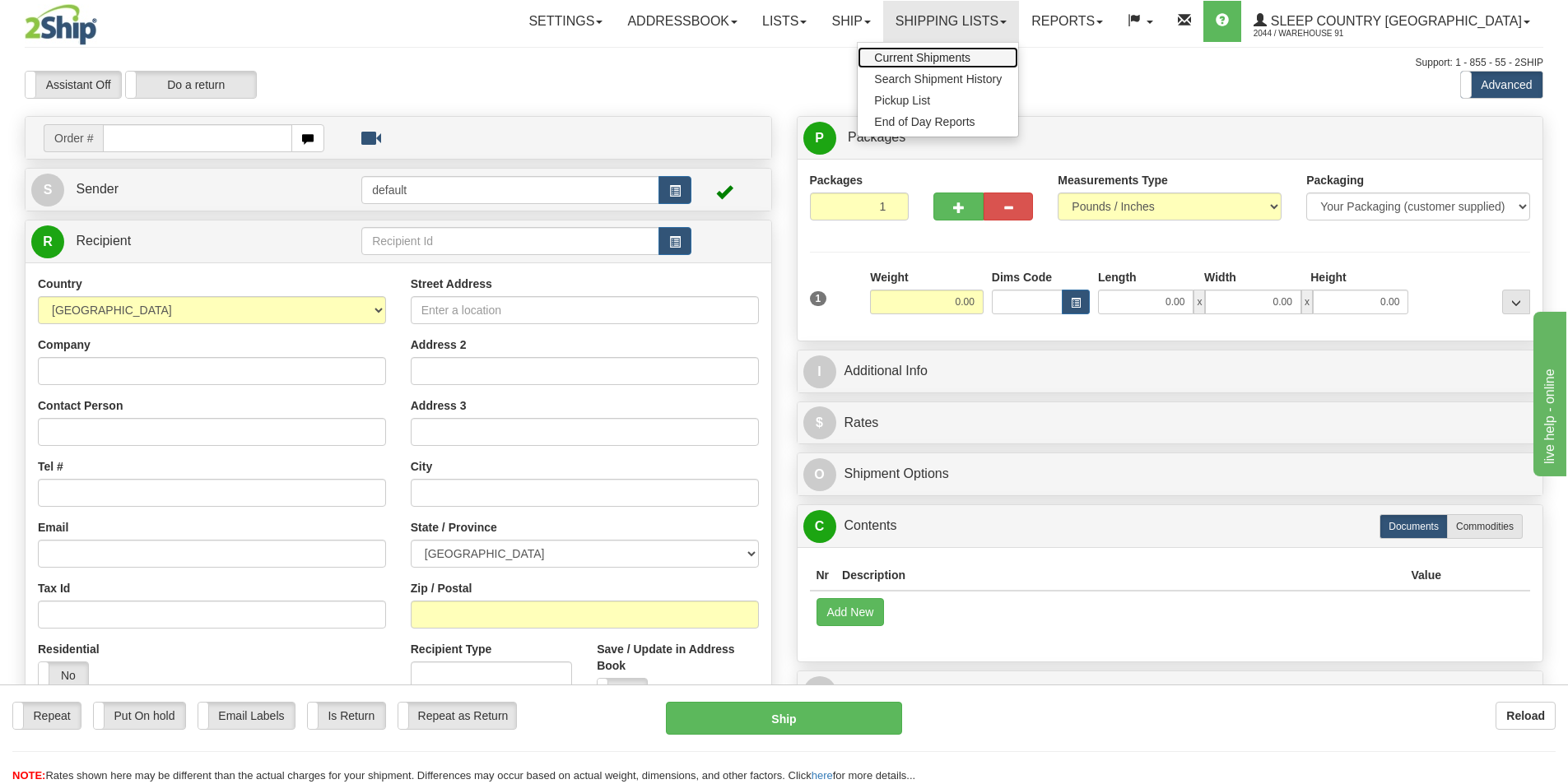
click at [970, 57] on span "Current Shipments" at bounding box center [922, 58] width 97 height 13
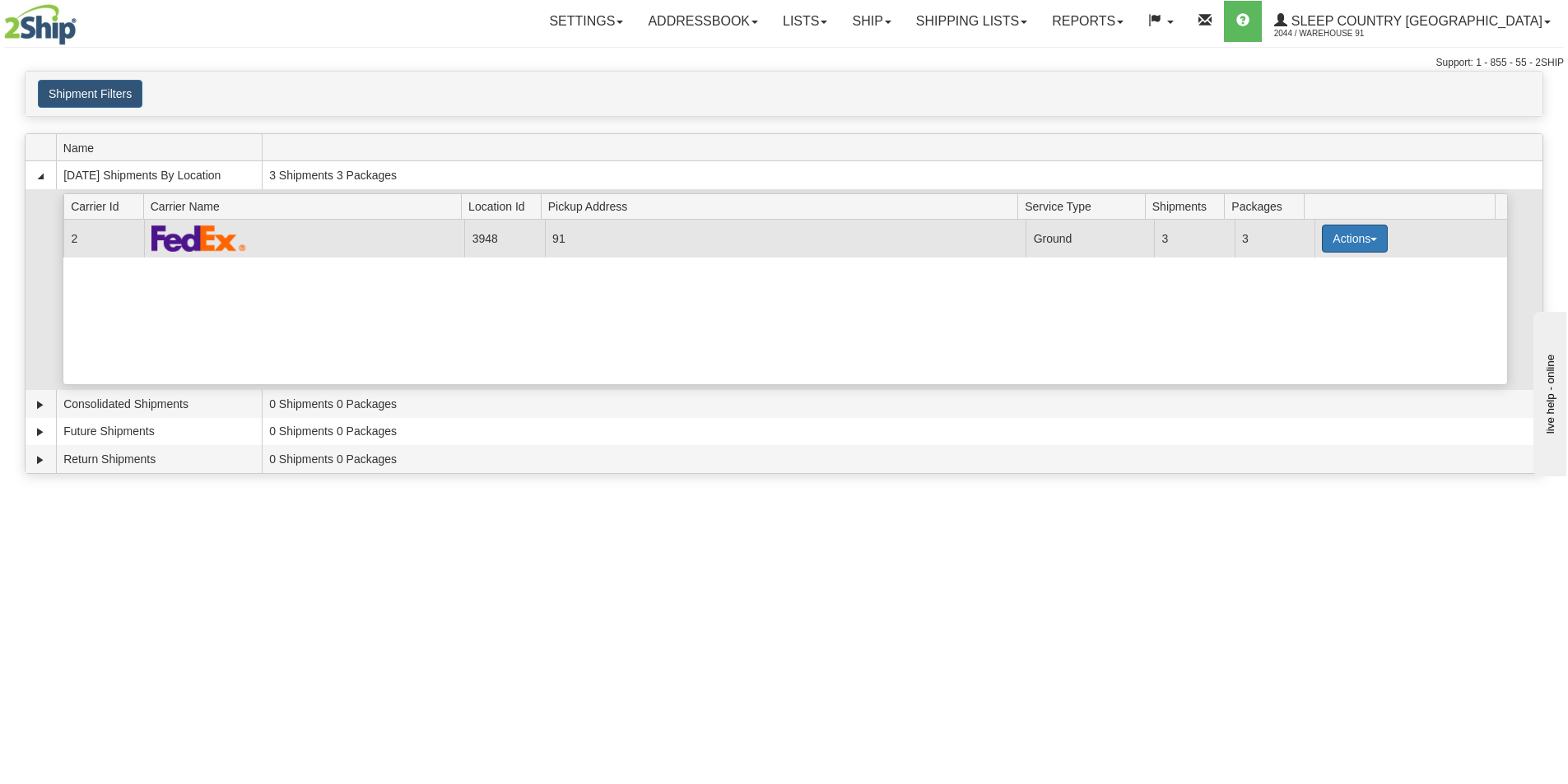
click at [1336, 245] on button "Actions" at bounding box center [1355, 238] width 66 height 28
click at [1304, 289] on span "Close" at bounding box center [1291, 290] width 38 height 12
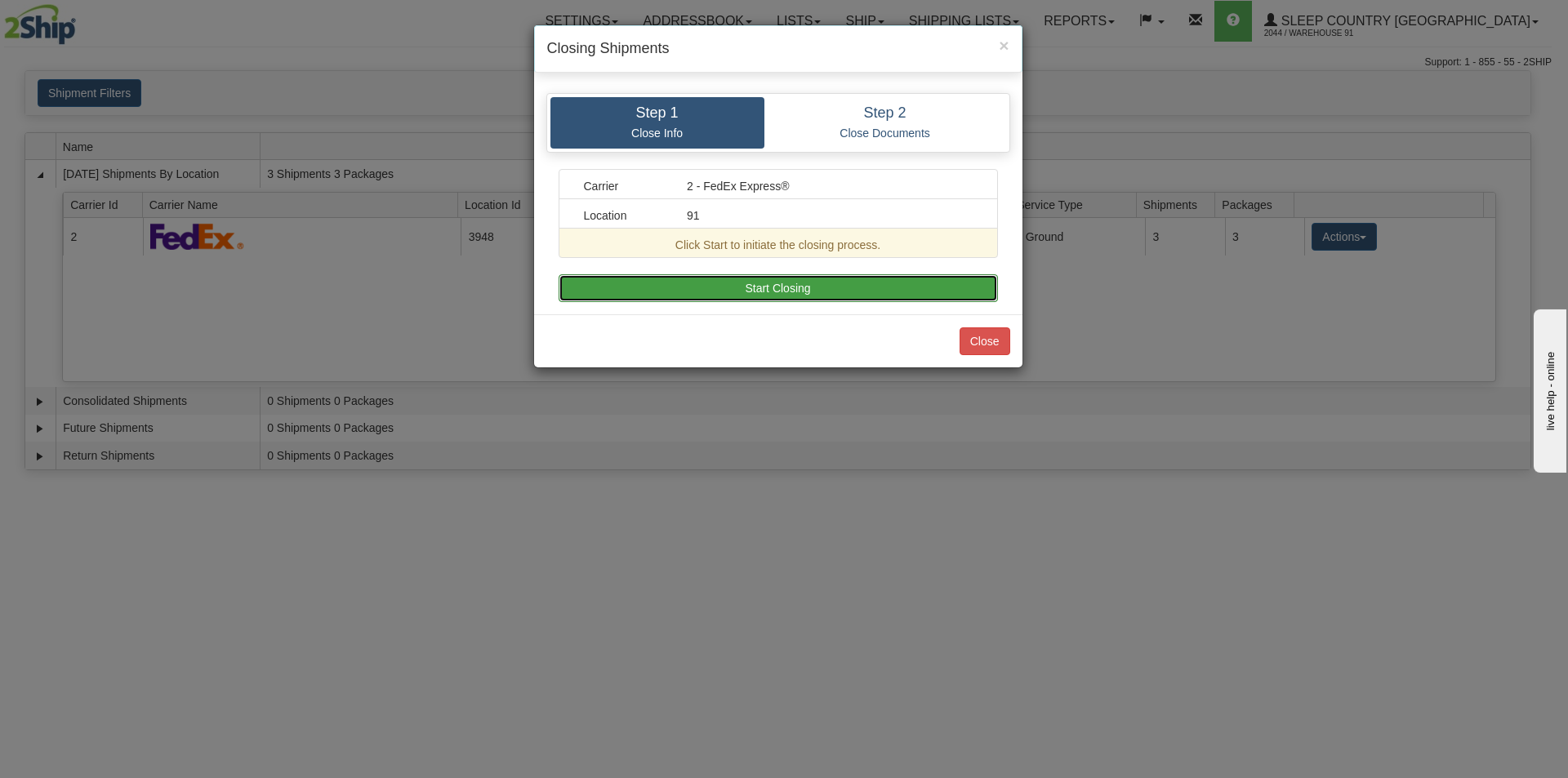
click at [835, 289] on button "Start Closing" at bounding box center [778, 288] width 439 height 28
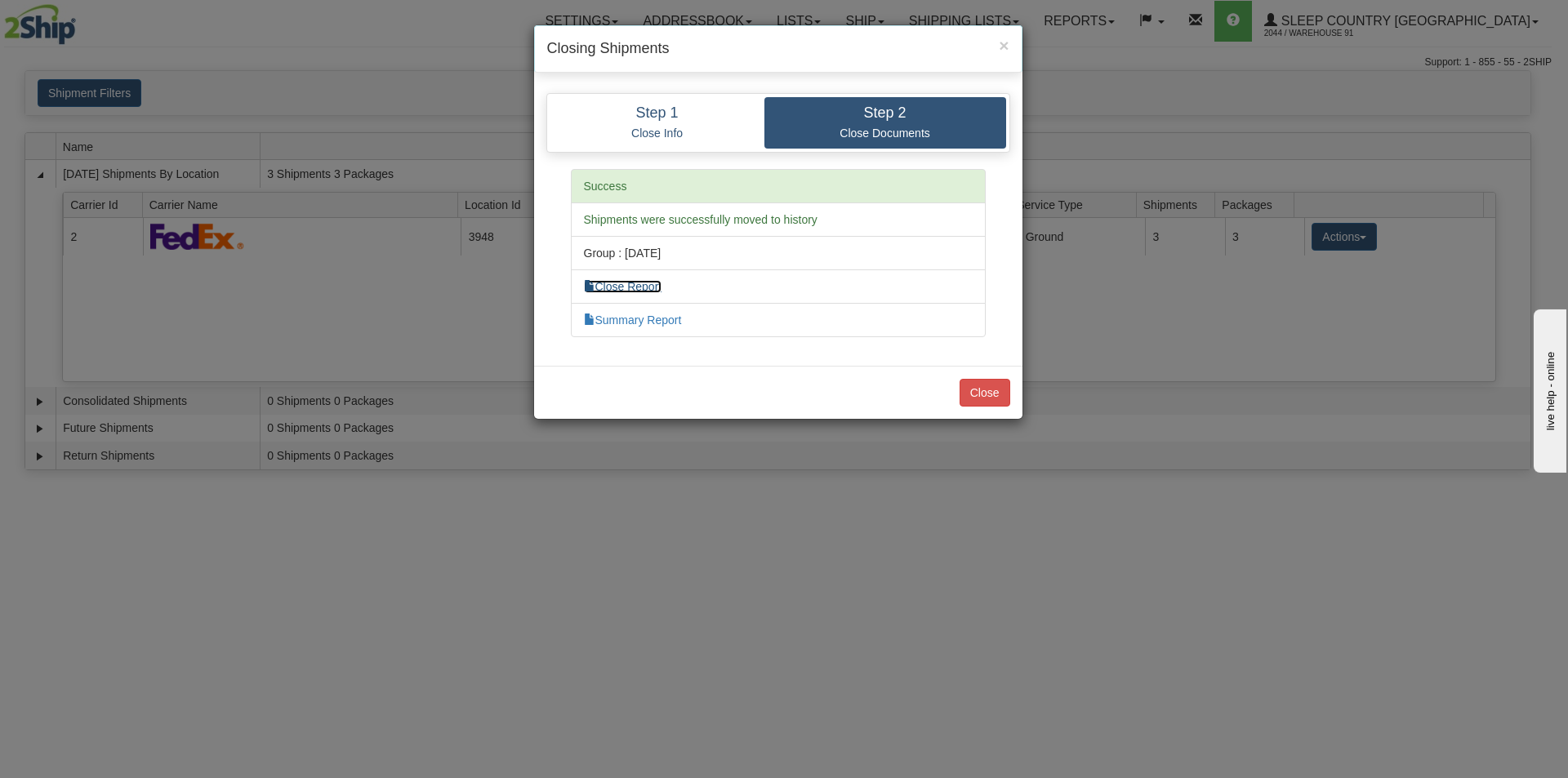
click at [646, 287] on link "Close Report" at bounding box center [623, 286] width 79 height 13
click at [681, 326] on link "Summary Report" at bounding box center [633, 320] width 98 height 13
click at [991, 384] on button "Close" at bounding box center [985, 393] width 51 height 28
